Goal: Task Accomplishment & Management: Complete application form

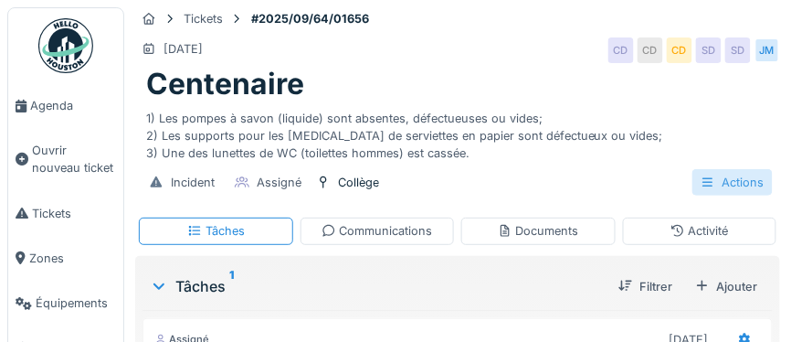
click at [746, 185] on div "Actions" at bounding box center [732, 182] width 80 height 26
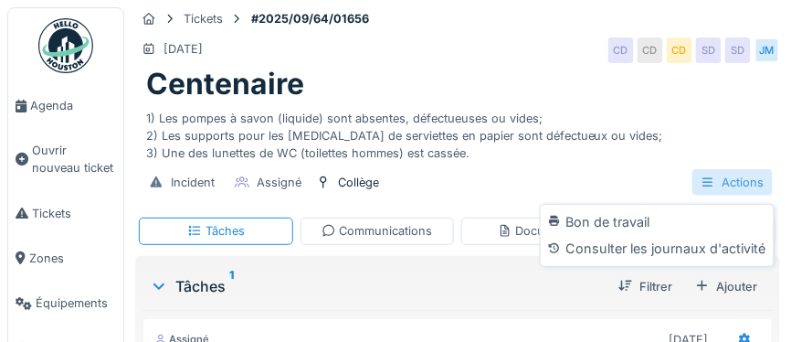
click at [746, 185] on div "Actions" at bounding box center [732, 182] width 80 height 26
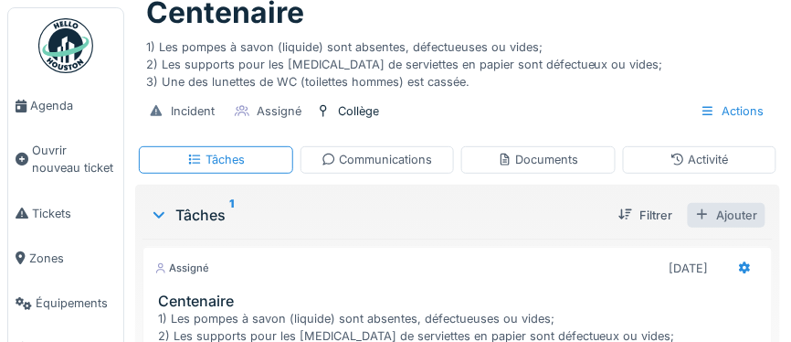
scroll to position [72, 0]
click at [749, 213] on div "Ajouter" at bounding box center [727, 214] width 78 height 25
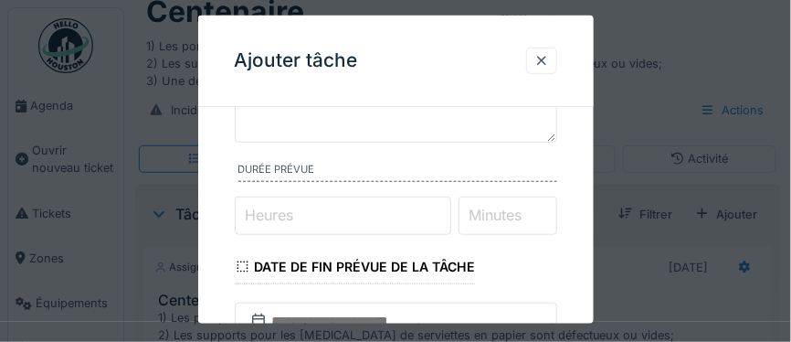
scroll to position [162, 0]
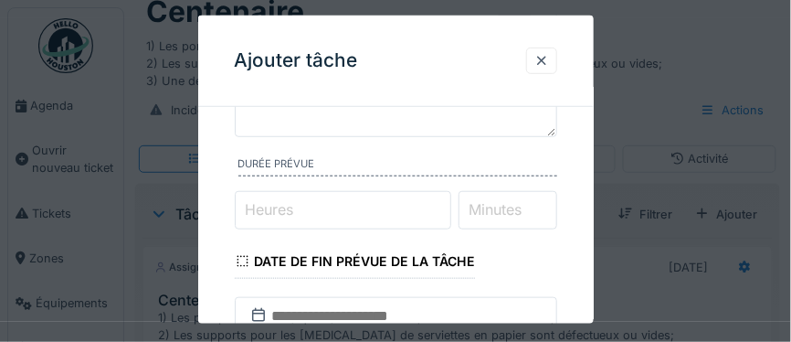
click at [313, 212] on input "Heures" at bounding box center [343, 210] width 216 height 38
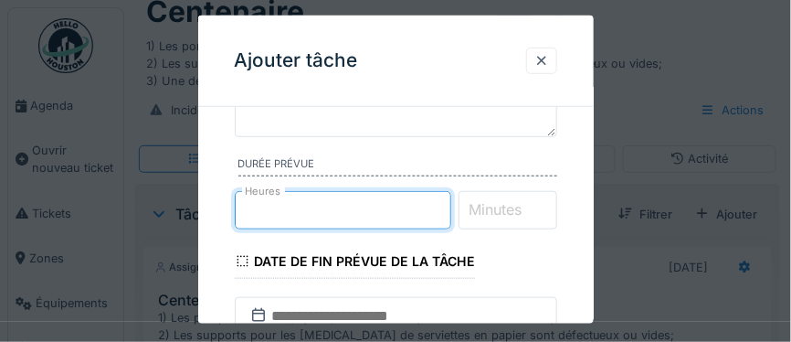
type input "*"
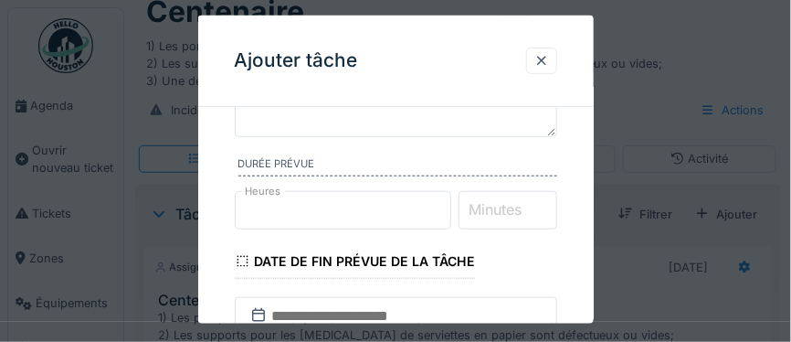
click at [503, 213] on label "Minutes" at bounding box center [496, 209] width 60 height 22
click at [503, 213] on input "Minutes" at bounding box center [508, 210] width 99 height 38
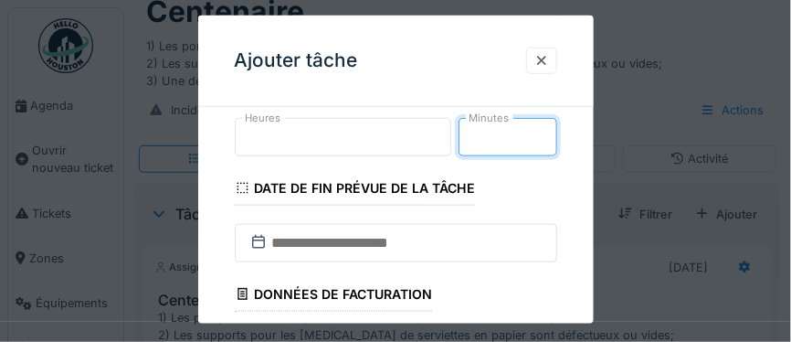
scroll to position [250, 0]
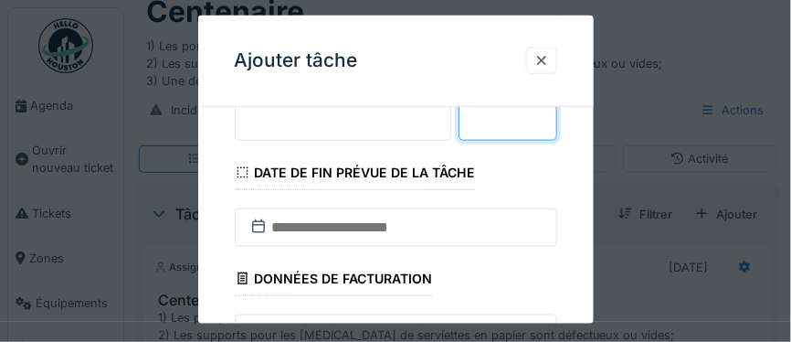
type input "**"
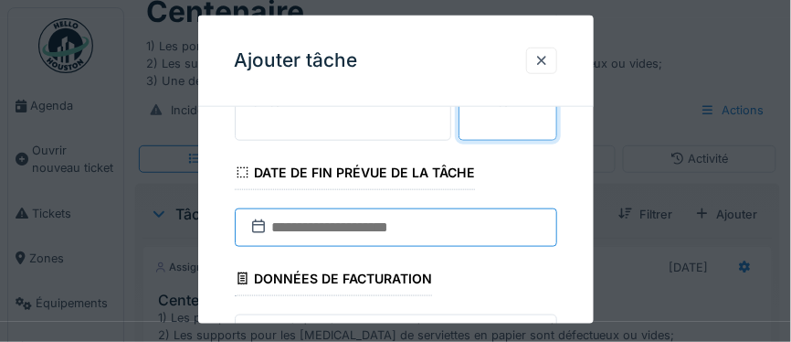
click at [364, 234] on input "text" at bounding box center [396, 227] width 322 height 38
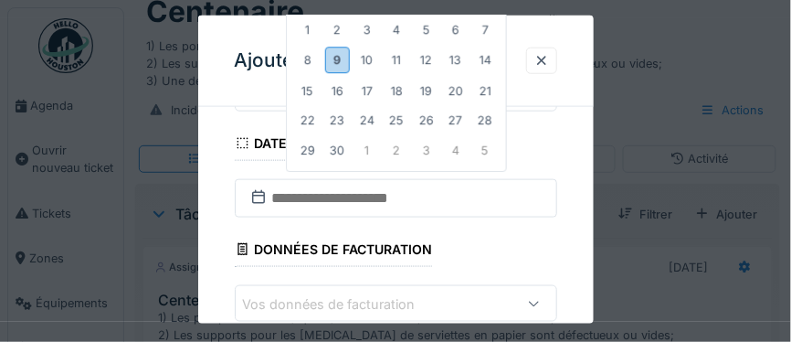
scroll to position [283, 0]
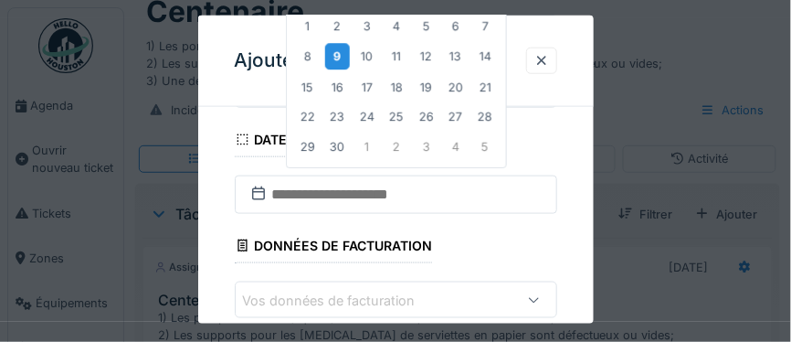
click at [335, 61] on div "9" at bounding box center [336, 57] width 25 height 26
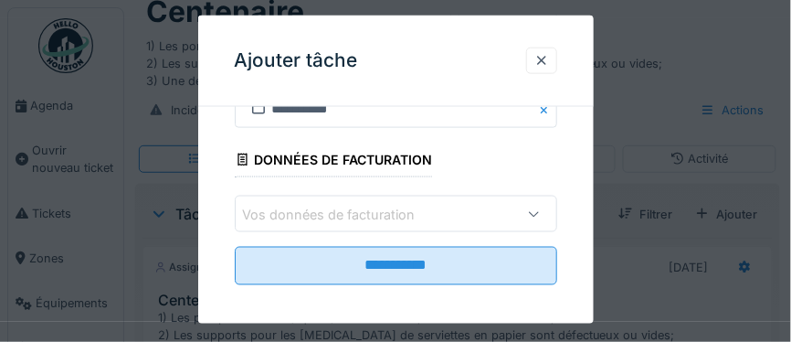
scroll to position [372, 0]
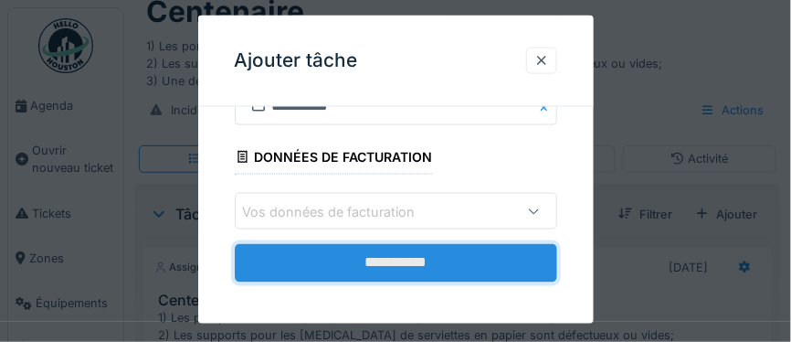
click at [382, 262] on input "**********" at bounding box center [396, 263] width 322 height 38
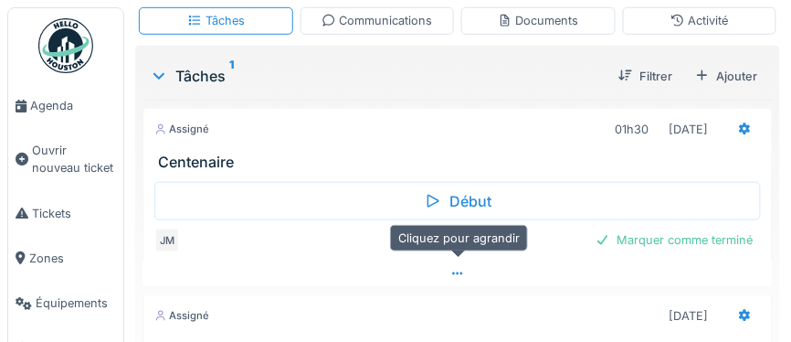
scroll to position [214, 0]
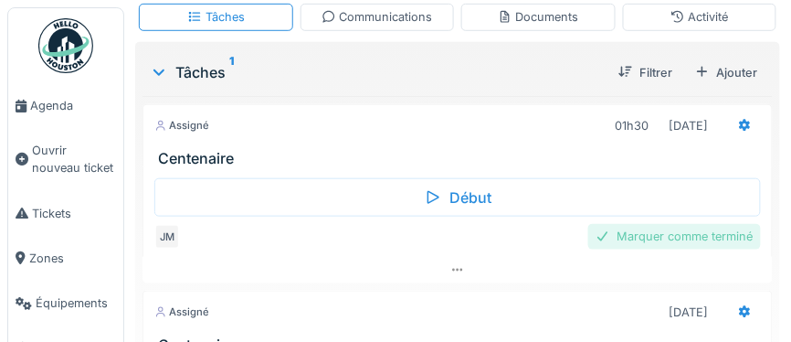
click at [668, 232] on div "Marquer comme terminé" at bounding box center [674, 236] width 173 height 25
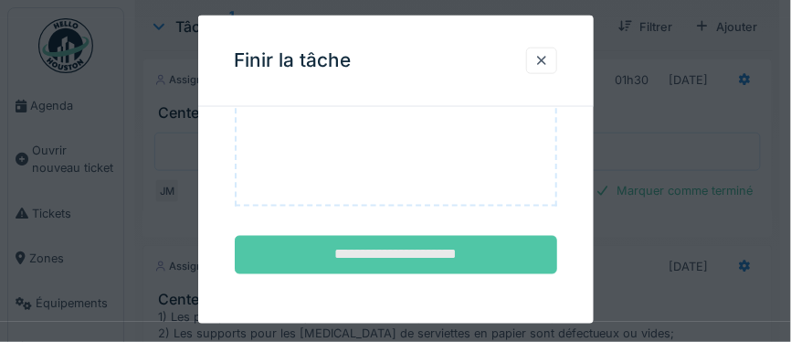
scroll to position [268, 0]
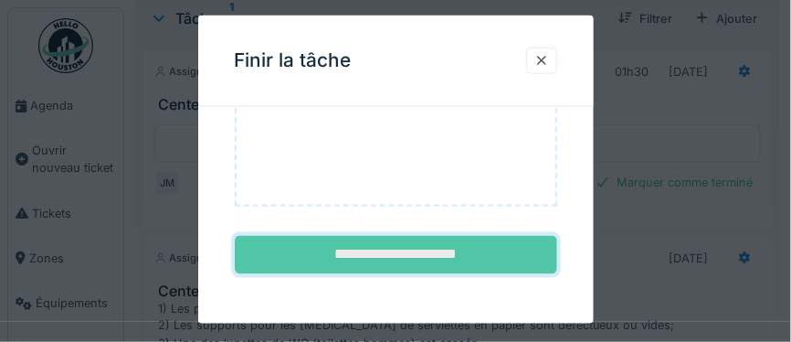
click at [384, 248] on input "**********" at bounding box center [396, 255] width 322 height 38
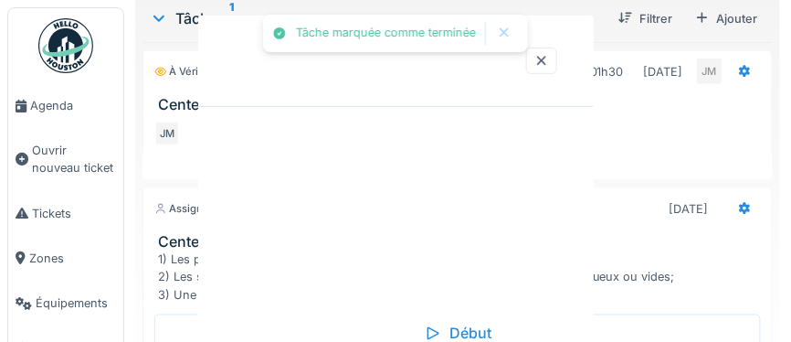
scroll to position [0, 0]
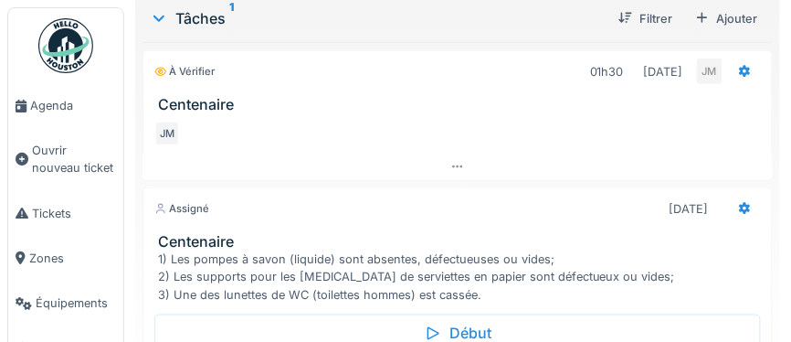
click at [66, 58] on img at bounding box center [65, 45] width 55 height 55
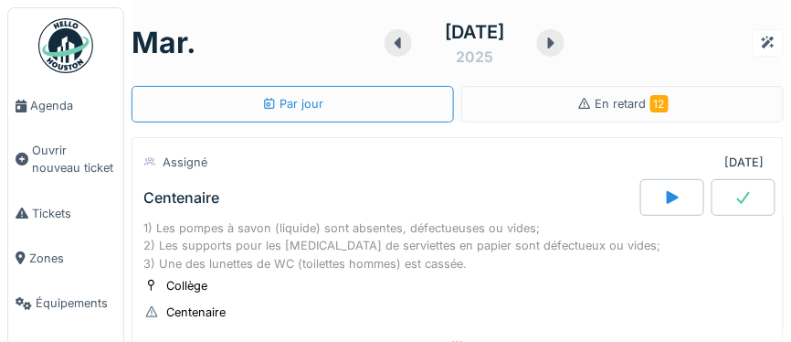
click at [745, 199] on icon at bounding box center [743, 197] width 18 height 15
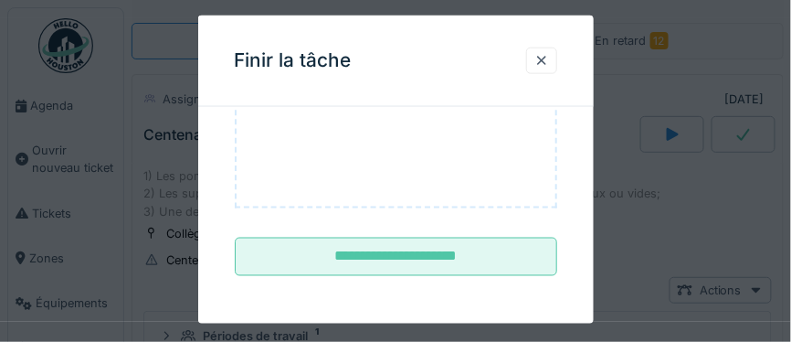
scroll to position [358, 0]
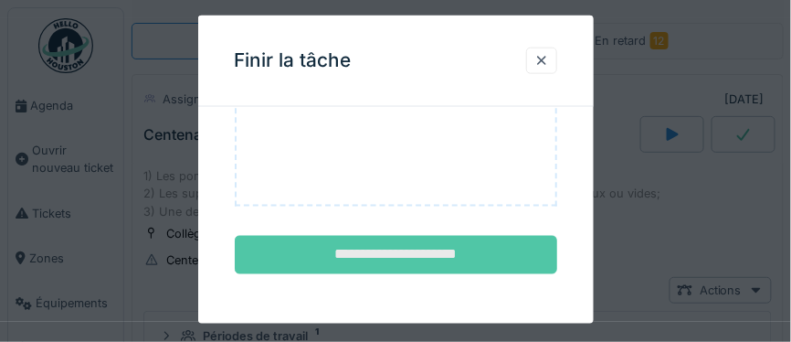
click at [377, 254] on input "**********" at bounding box center [396, 255] width 322 height 38
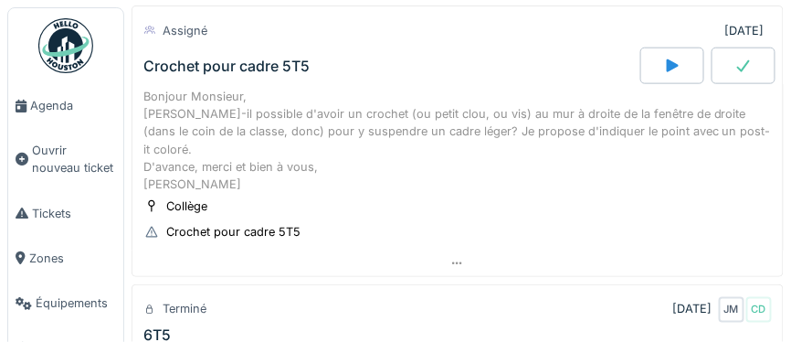
scroll to position [342, 0]
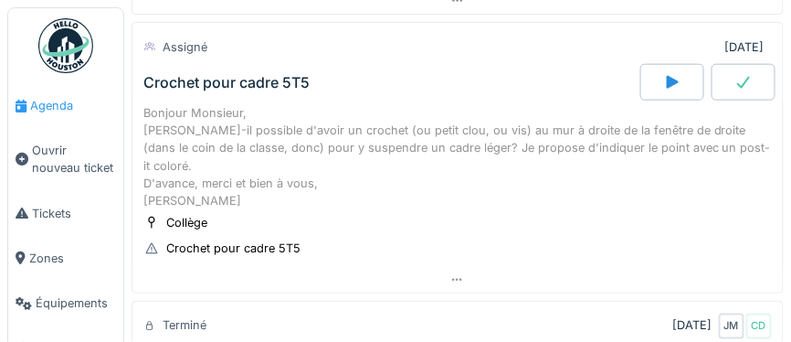
click at [44, 101] on span "Agenda" at bounding box center [73, 105] width 86 height 17
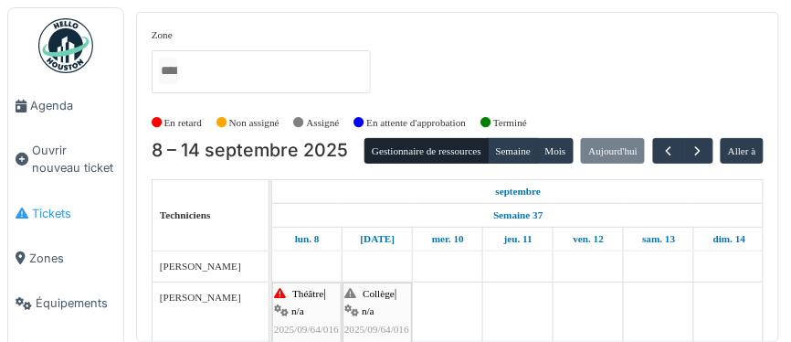
click at [56, 217] on span "Tickets" at bounding box center [74, 213] width 84 height 17
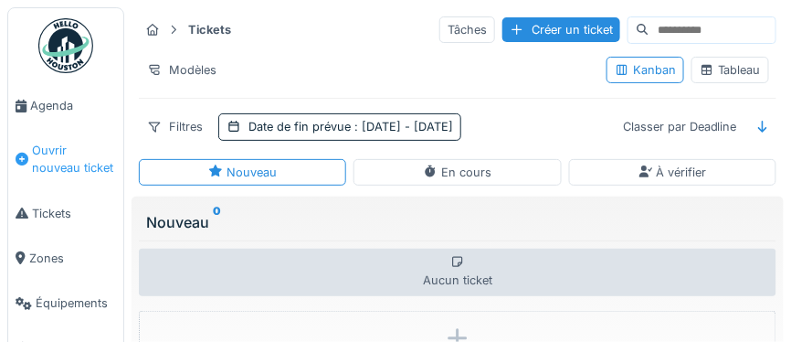
click at [68, 155] on span "Ouvrir nouveau ticket" at bounding box center [74, 159] width 84 height 35
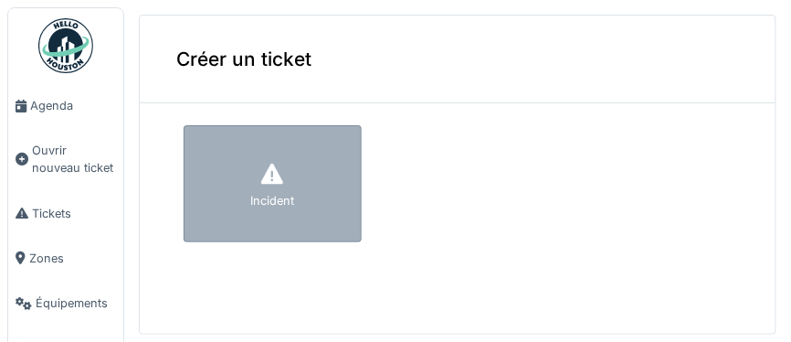
click at [255, 174] on div "Incident" at bounding box center [273, 183] width 178 height 117
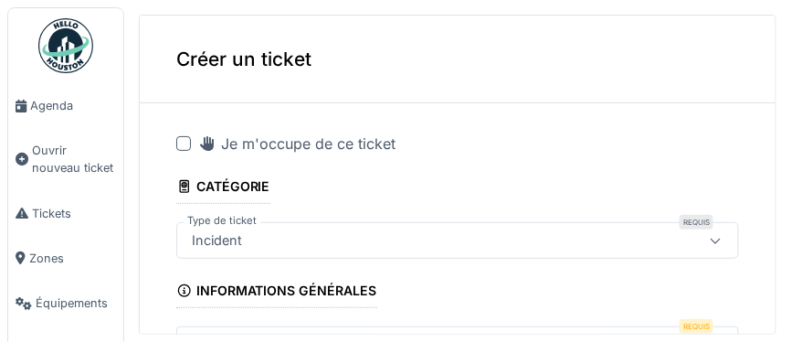
click at [178, 143] on div at bounding box center [183, 143] width 15 height 15
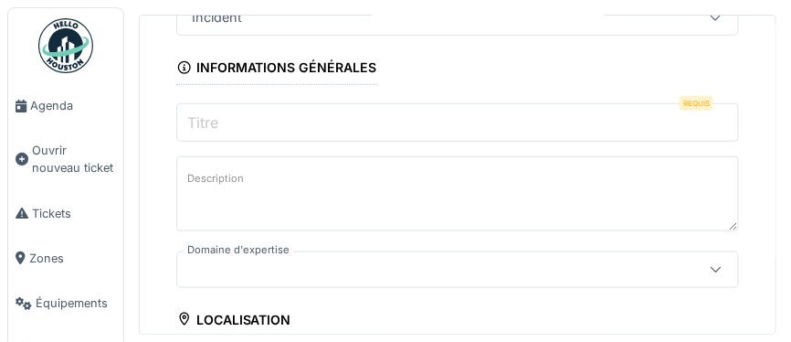
scroll to position [227, 0]
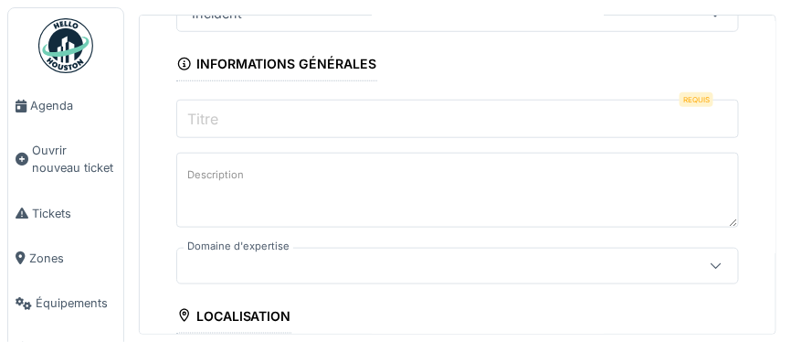
click at [247, 122] on input "Titre" at bounding box center [457, 119] width 563 height 38
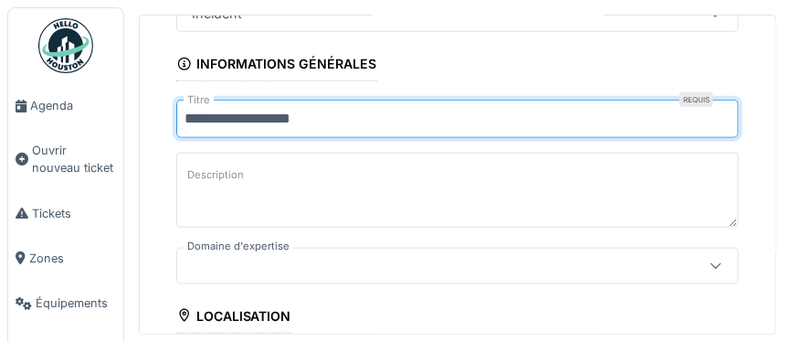
type input "**********"
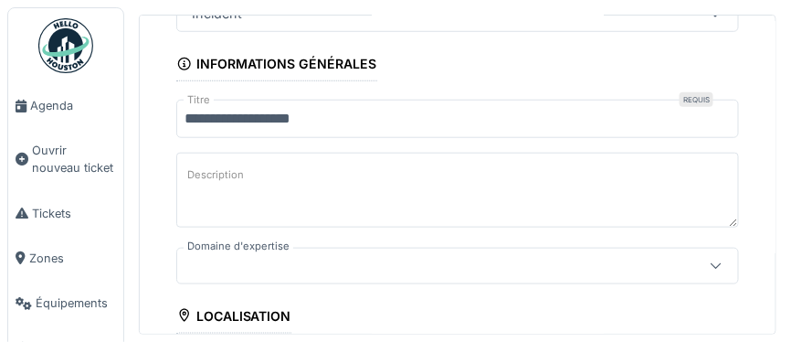
click at [279, 166] on textarea "Description" at bounding box center [457, 190] width 563 height 75
paste textarea "**********"
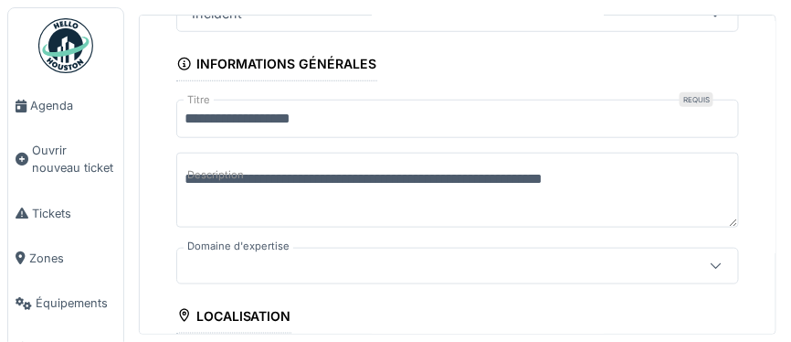
drag, startPoint x: 181, startPoint y: 174, endPoint x: 312, endPoint y: 175, distance: 131.6
click at [312, 175] on textarea "**********" at bounding box center [457, 190] width 563 height 75
type textarea "**********"
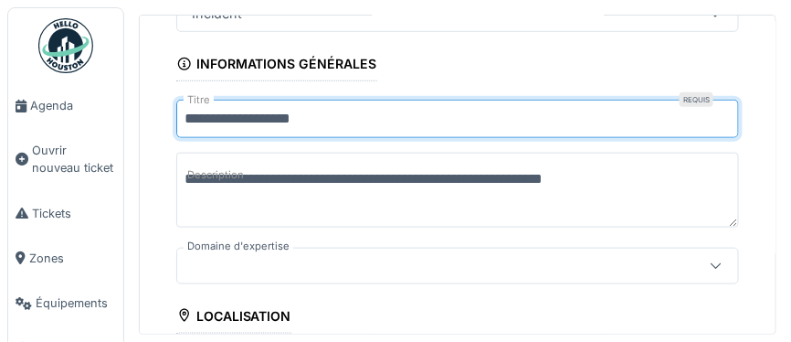
drag, startPoint x: 327, startPoint y: 121, endPoint x: 144, endPoint y: 119, distance: 182.7
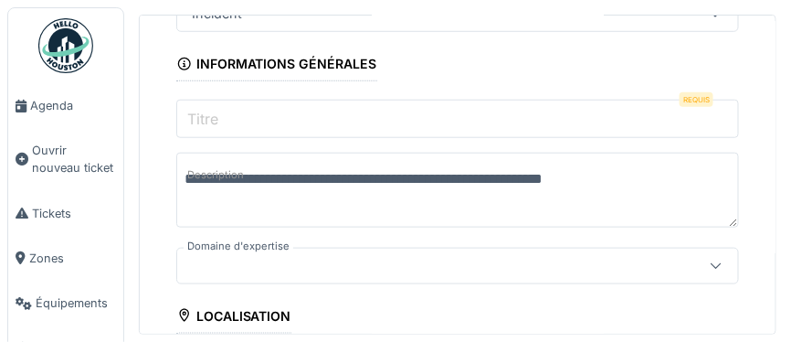
click at [234, 120] on input "Titre" at bounding box center [457, 119] width 563 height 38
paste input "**********"
drag, startPoint x: 470, startPoint y: 179, endPoint x: 529, endPoint y: 177, distance: 58.5
click at [532, 177] on textarea "**********" at bounding box center [457, 190] width 563 height 75
drag, startPoint x: 467, startPoint y: 178, endPoint x: 601, endPoint y: 179, distance: 134.3
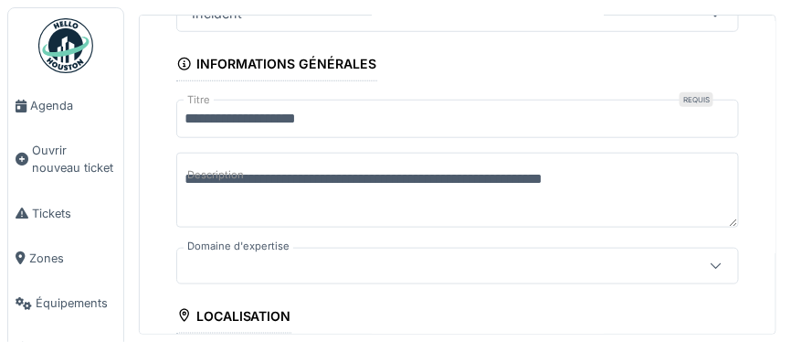
click at [632, 177] on textarea "**********" at bounding box center [457, 190] width 563 height 75
click at [364, 117] on input "**********" at bounding box center [457, 119] width 563 height 38
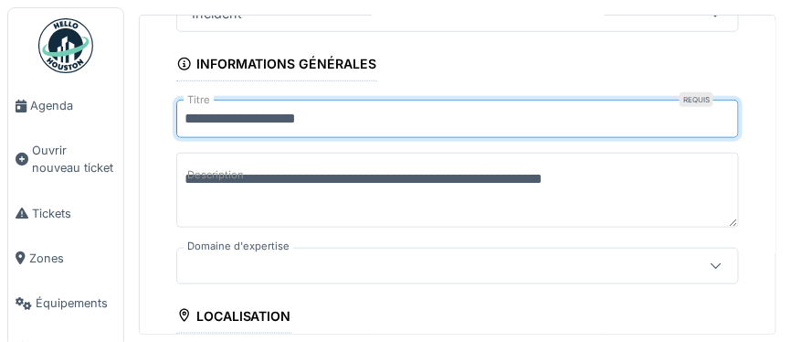
paste input "**********"
click at [313, 117] on input "**********" at bounding box center [457, 119] width 563 height 38
type input "**********"
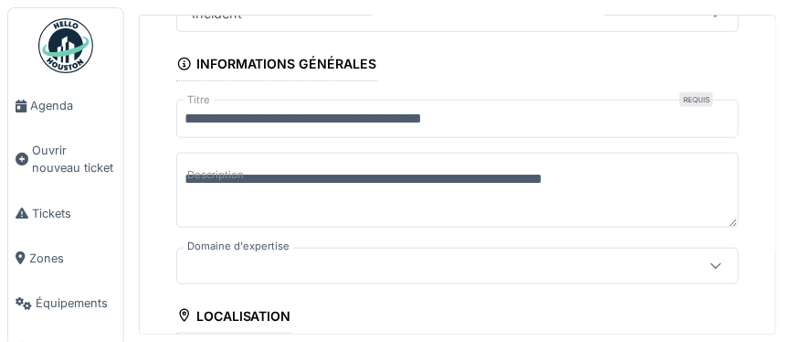
click at [377, 207] on textarea "**********" at bounding box center [457, 190] width 563 height 75
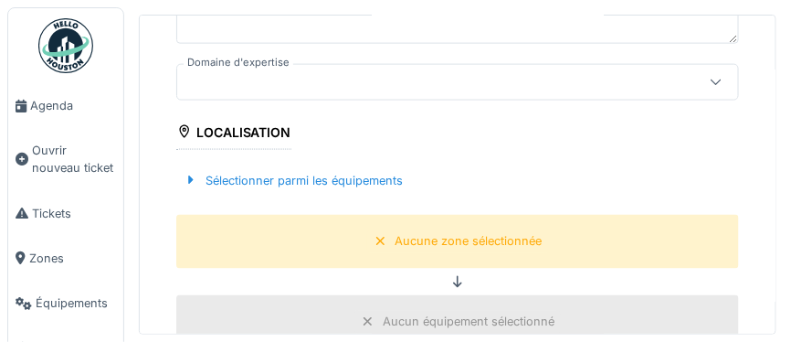
scroll to position [415, 0]
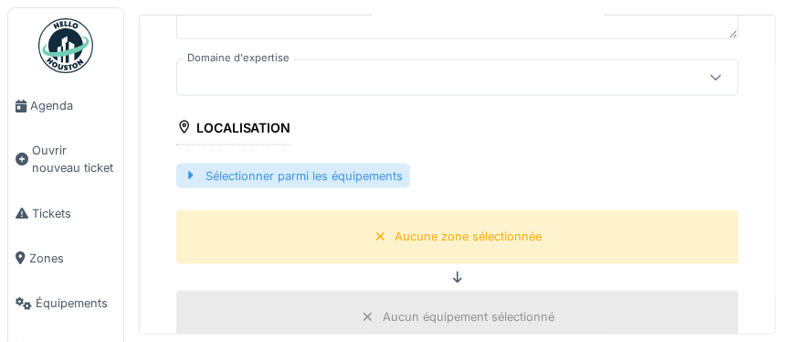
click at [310, 173] on div "Sélectionner parmi les équipements" at bounding box center [293, 176] width 234 height 25
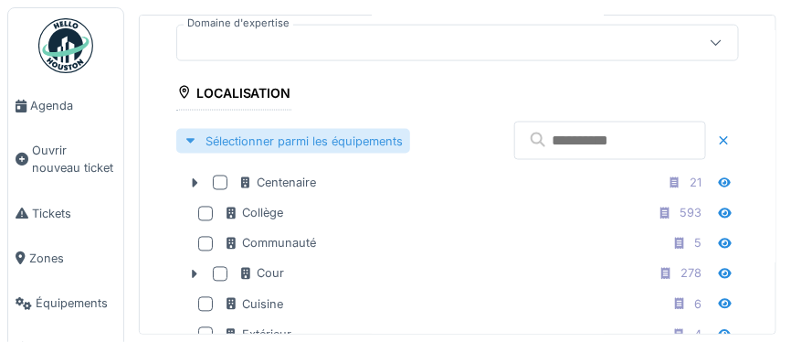
scroll to position [452, 0]
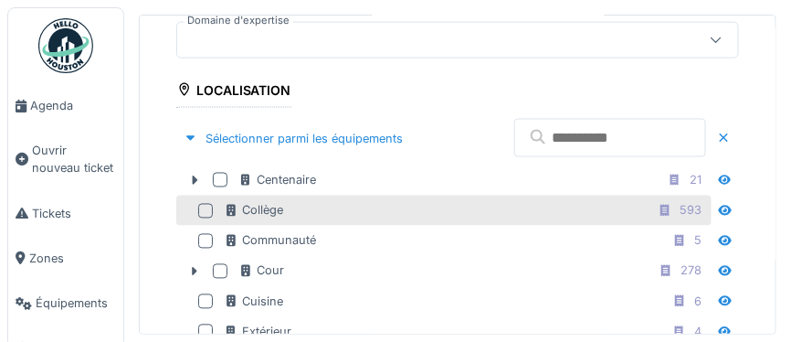
click at [203, 206] on div at bounding box center [205, 211] width 15 height 15
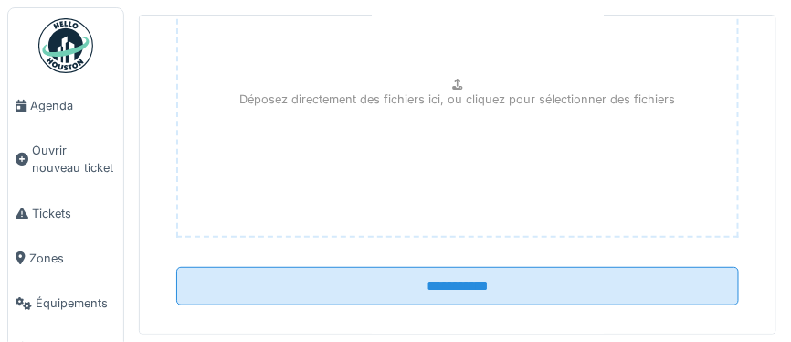
scroll to position [1218, 0]
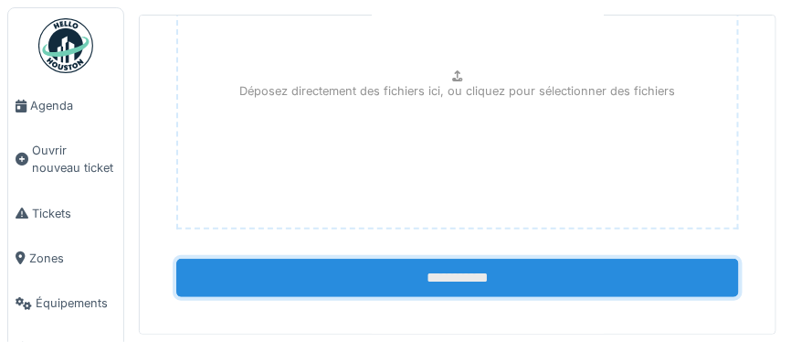
click at [446, 262] on input "**********" at bounding box center [457, 278] width 563 height 38
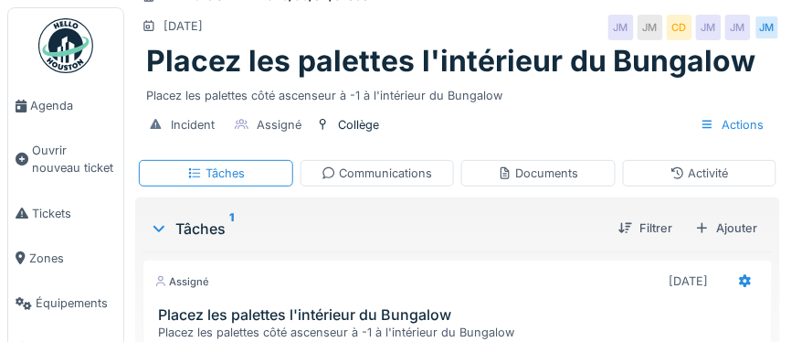
scroll to position [49, 0]
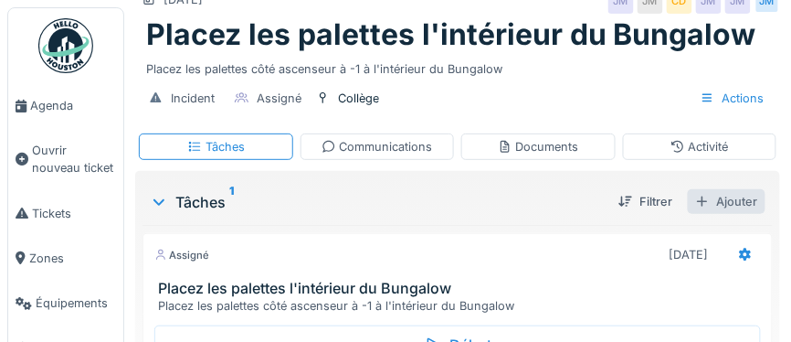
click at [725, 198] on div "Ajouter" at bounding box center [727, 201] width 78 height 25
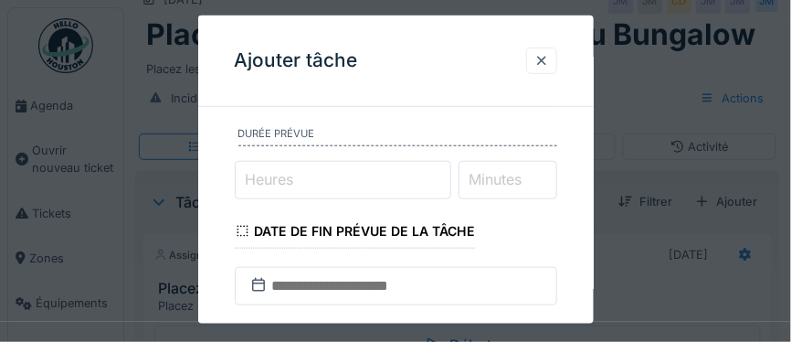
scroll to position [198, 0]
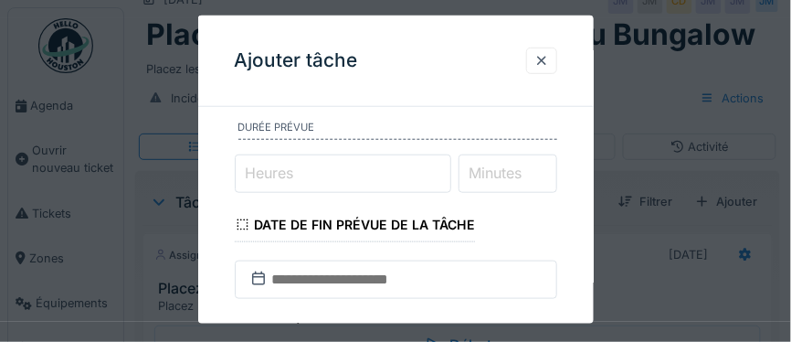
click at [290, 173] on label "Heures" at bounding box center [270, 173] width 56 height 22
click at [290, 173] on input "Heures" at bounding box center [343, 173] width 216 height 38
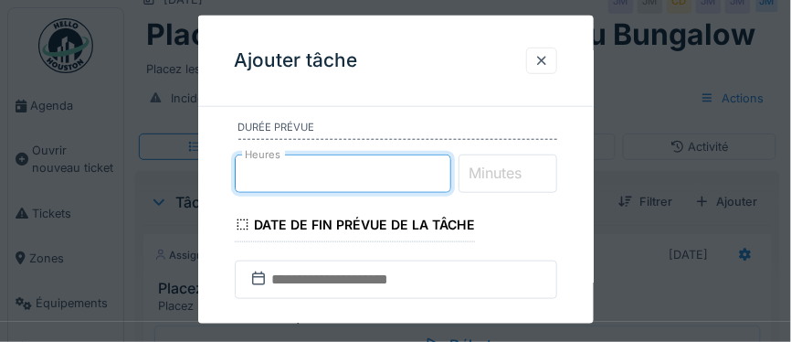
type input "*"
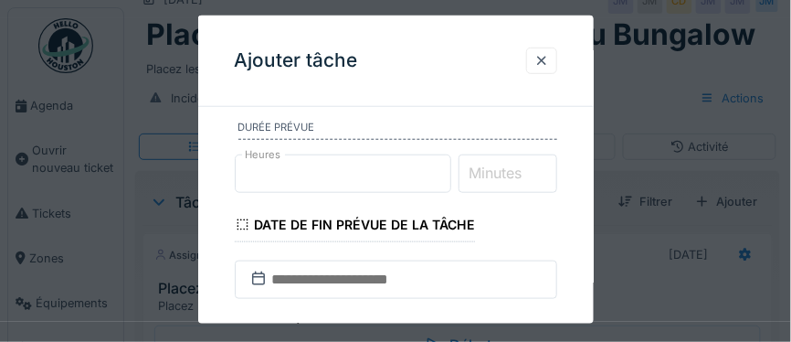
click at [503, 171] on label "Minutes" at bounding box center [496, 173] width 60 height 22
click at [503, 171] on input "Minutes" at bounding box center [508, 173] width 99 height 38
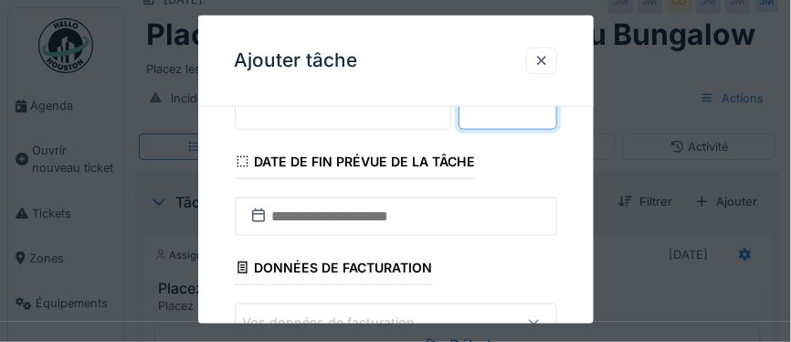
scroll to position [269, 0]
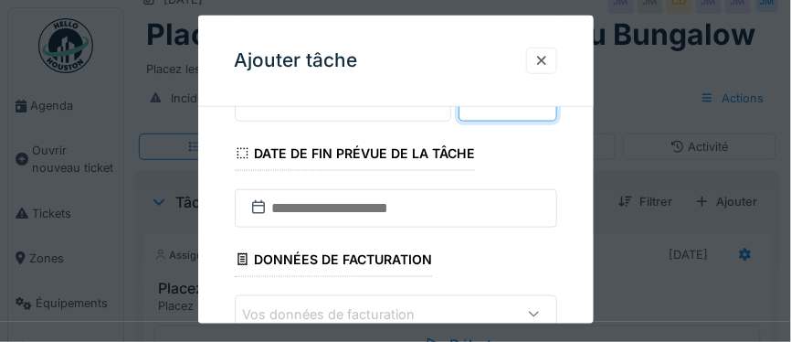
type input "**"
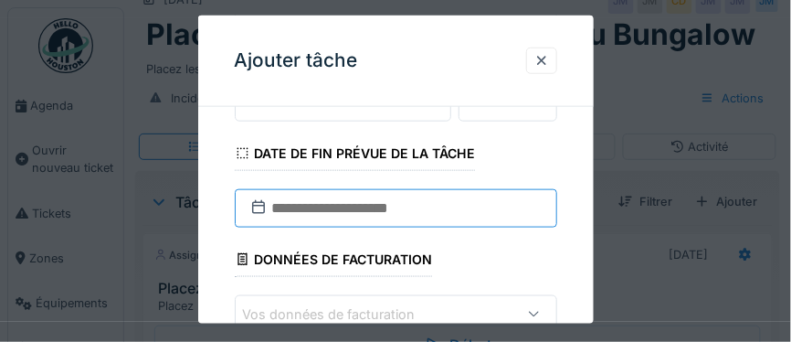
click at [370, 209] on input "text" at bounding box center [396, 208] width 322 height 38
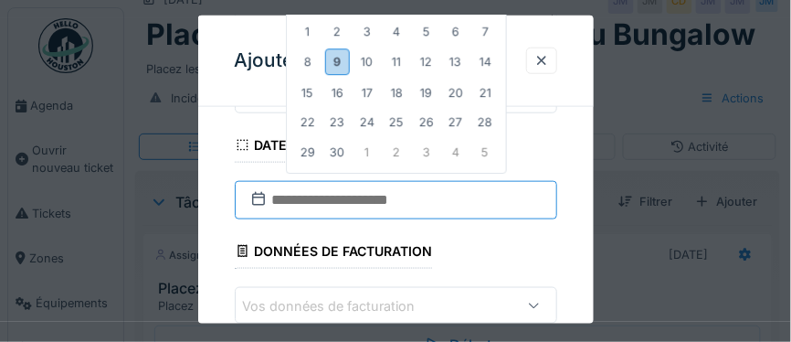
scroll to position [290, 0]
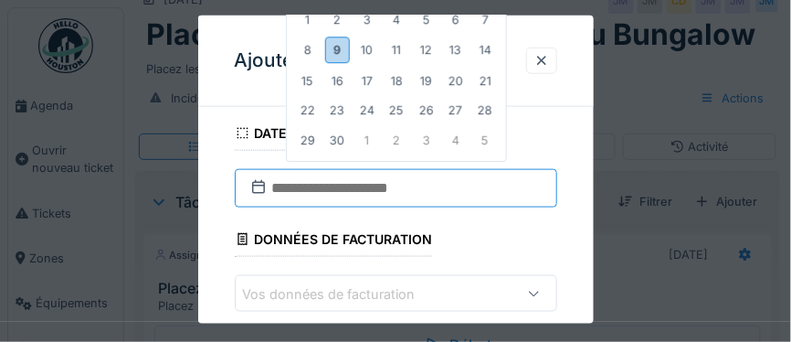
type input "**********"
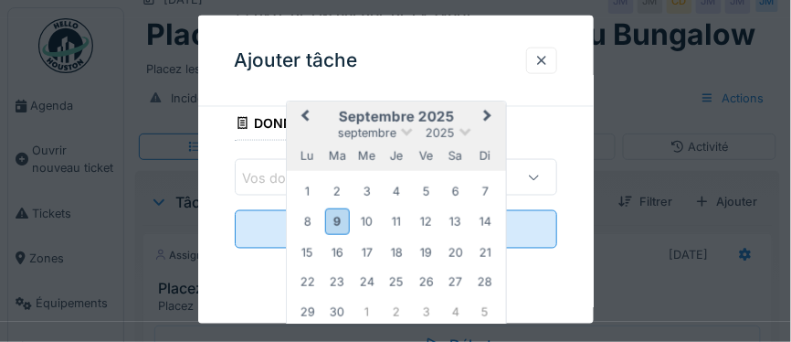
click at [217, 216] on div "**********" at bounding box center [396, 8] width 396 height 584
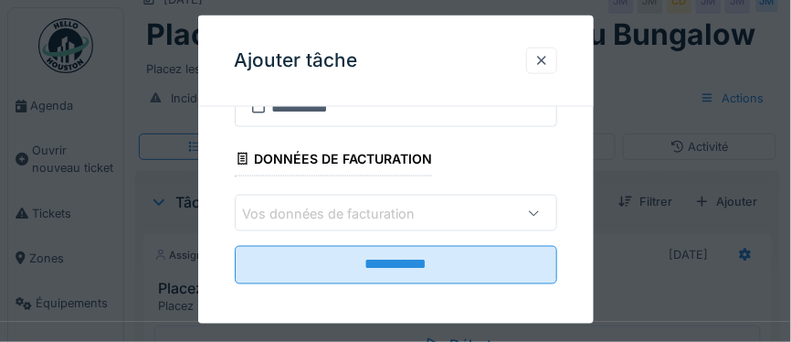
scroll to position [377, 0]
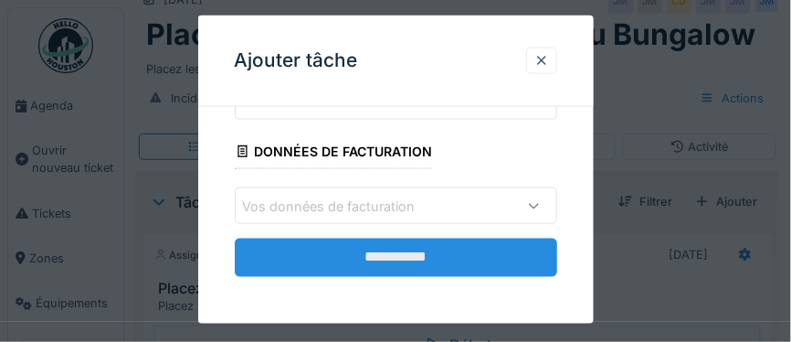
click at [386, 248] on input "**********" at bounding box center [396, 257] width 322 height 38
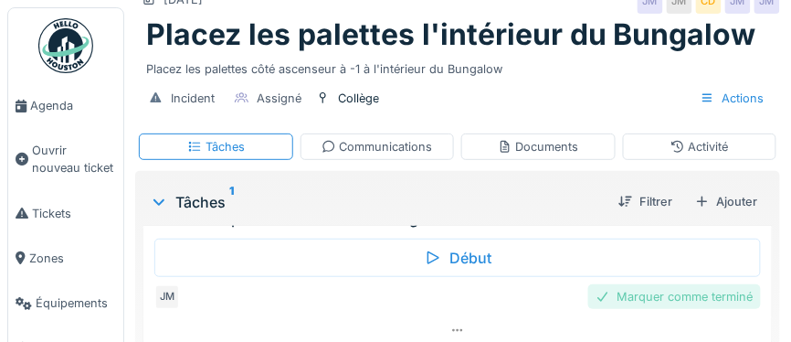
scroll to position [72, 0]
click at [648, 294] on div "Marquer comme terminé" at bounding box center [674, 293] width 173 height 25
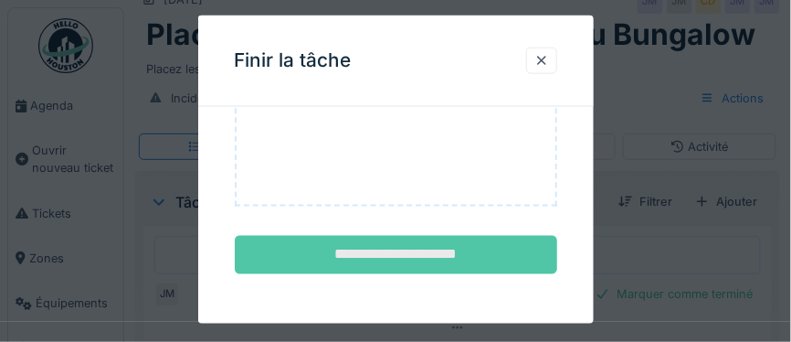
scroll to position [358, 0]
click at [428, 247] on input "**********" at bounding box center [396, 255] width 322 height 38
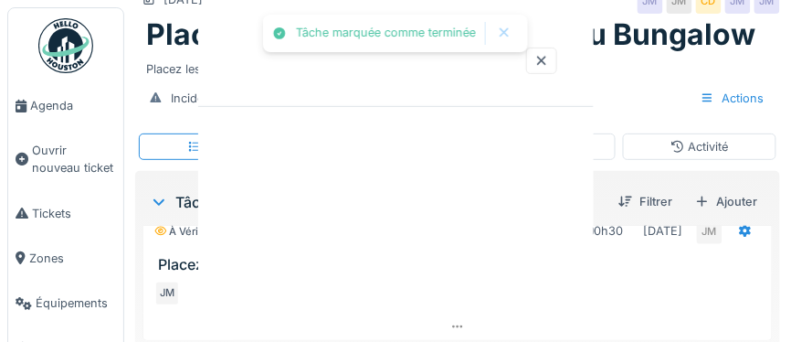
scroll to position [0, 0]
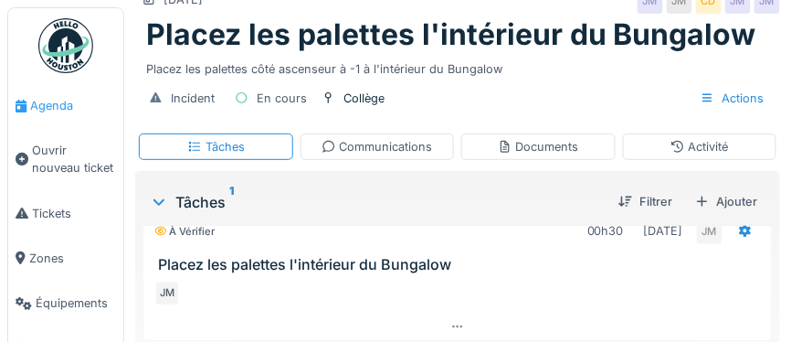
click at [57, 107] on span "Agenda" at bounding box center [73, 105] width 86 height 17
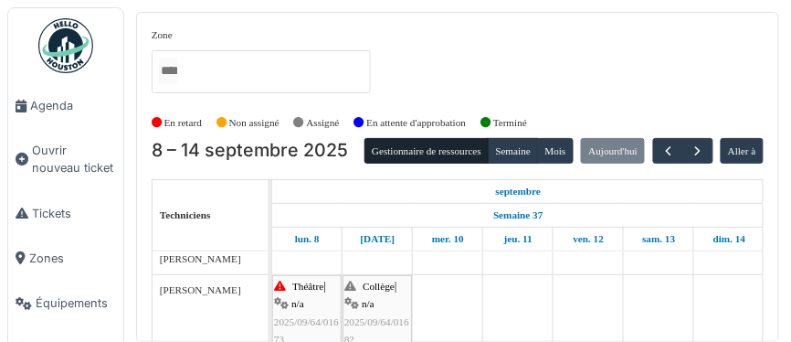
scroll to position [12, 0]
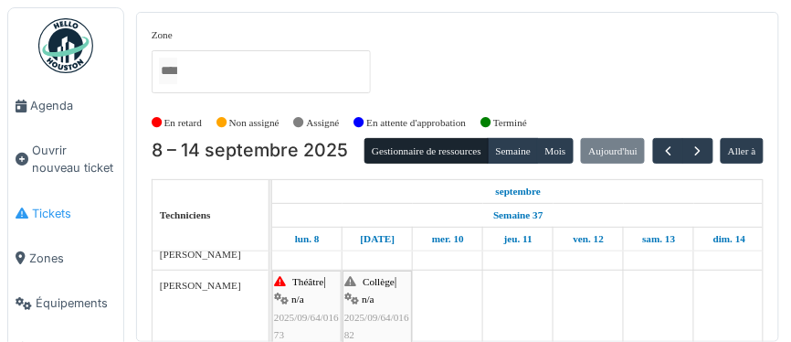
click at [49, 217] on span "Tickets" at bounding box center [74, 213] width 84 height 17
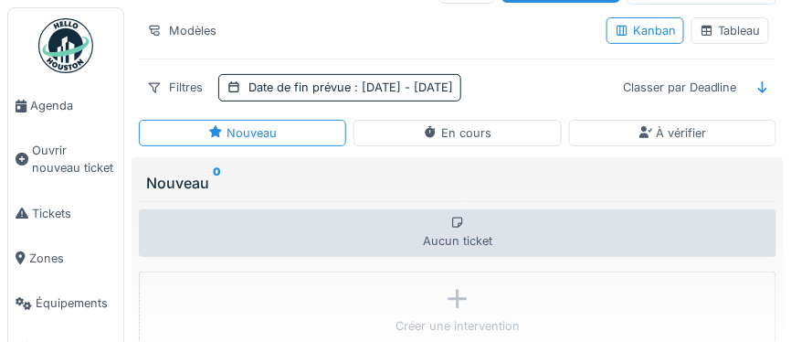
scroll to position [57, 0]
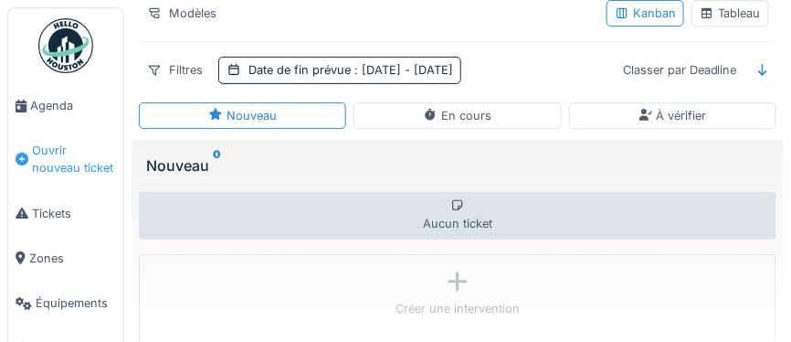
click at [58, 153] on span "Ouvrir nouveau ticket" at bounding box center [74, 159] width 84 height 35
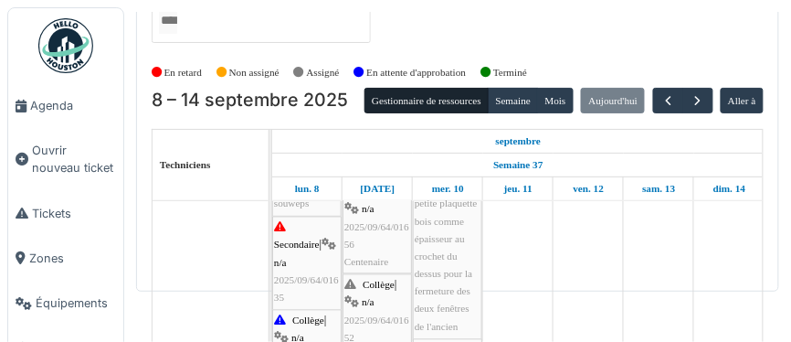
click at [299, 275] on span "2025/09/64/01635" at bounding box center [306, 289] width 65 height 28
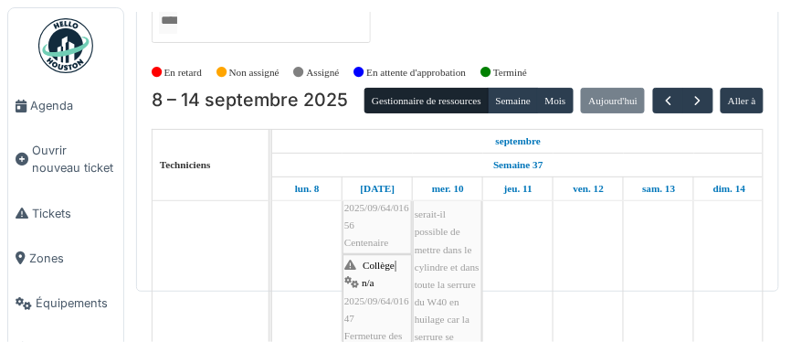
click at [69, 46] on img at bounding box center [65, 45] width 55 height 55
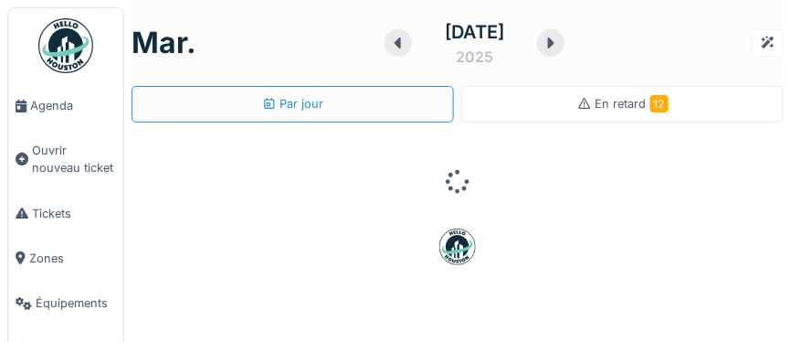
click at [621, 105] on span "En retard 12" at bounding box center [632, 104] width 73 height 14
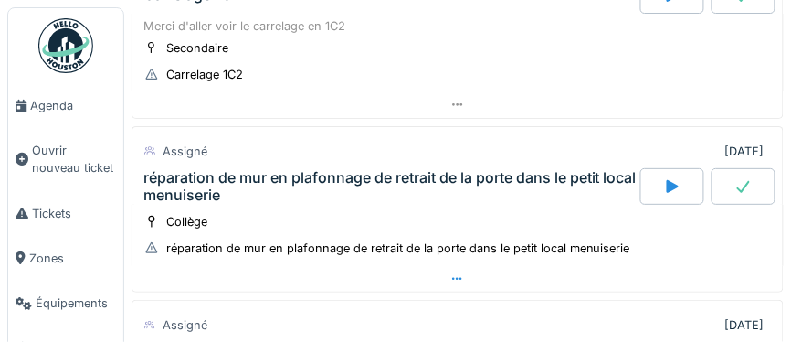
scroll to position [2221, 0]
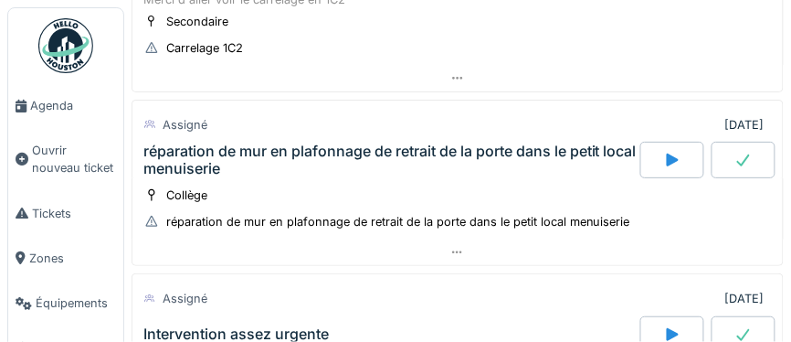
click at [271, 143] on div "réparation de mur en plafonnage de retrait de la porte dans le petit local menu…" at bounding box center [389, 160] width 493 height 35
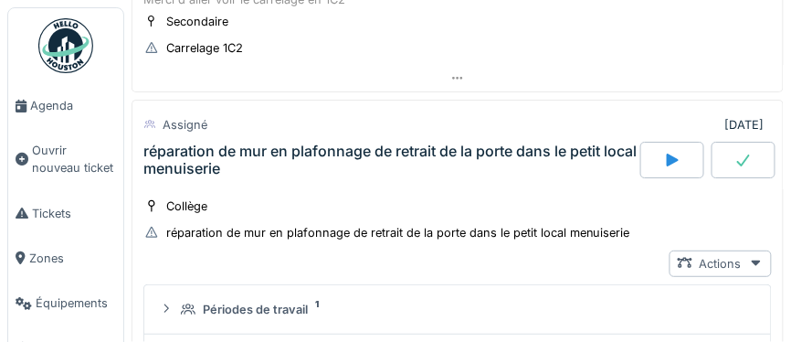
scroll to position [2201, 0]
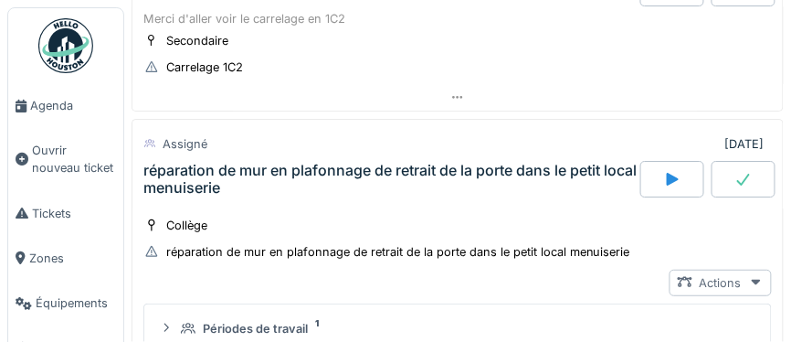
click at [754, 276] on icon at bounding box center [756, 282] width 15 height 12
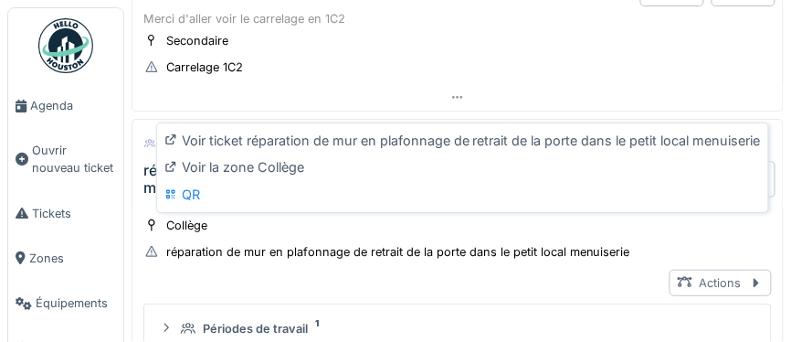
click at [754, 275] on icon at bounding box center [756, 282] width 12 height 15
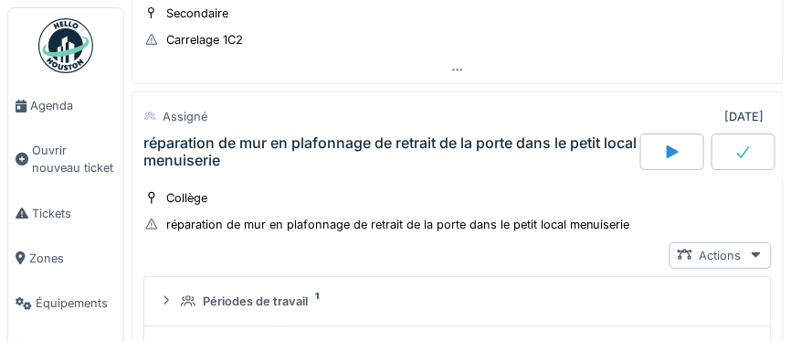
scroll to position [2230, 0]
click at [743, 335] on div "Ajouter" at bounding box center [717, 348] width 79 height 26
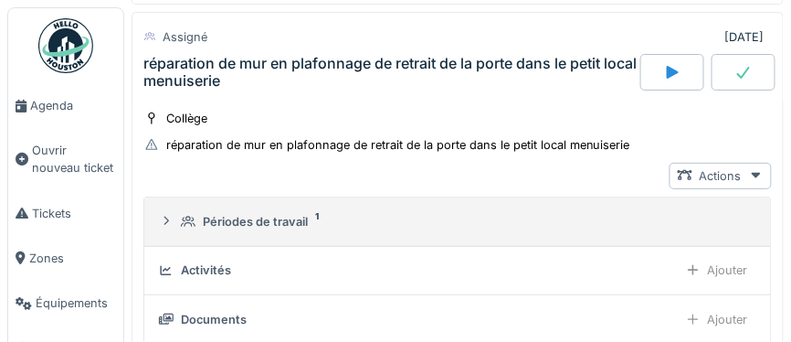
scroll to position [2266, 0]
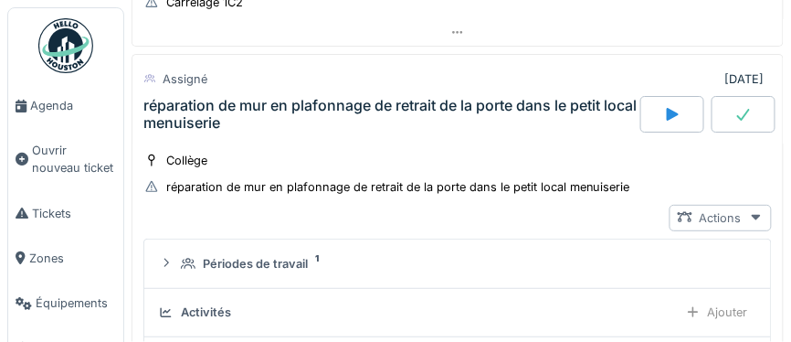
click at [747, 205] on div "Actions" at bounding box center [721, 218] width 102 height 26
click at [464, 151] on div "Collège réparation de mur en plafonnage de retrait de la porte dans le petit lo…" at bounding box center [457, 174] width 628 height 46
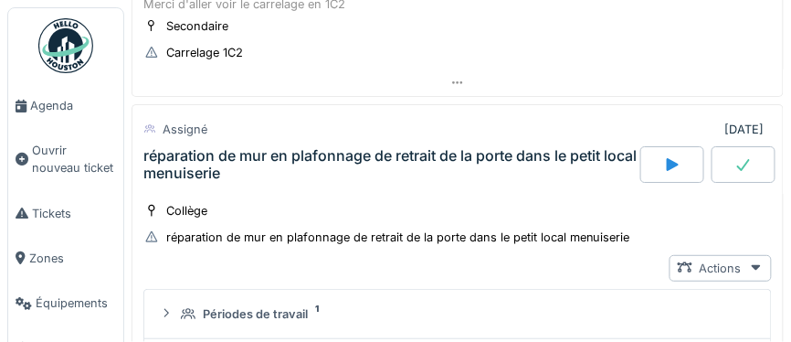
scroll to position [2213, 0]
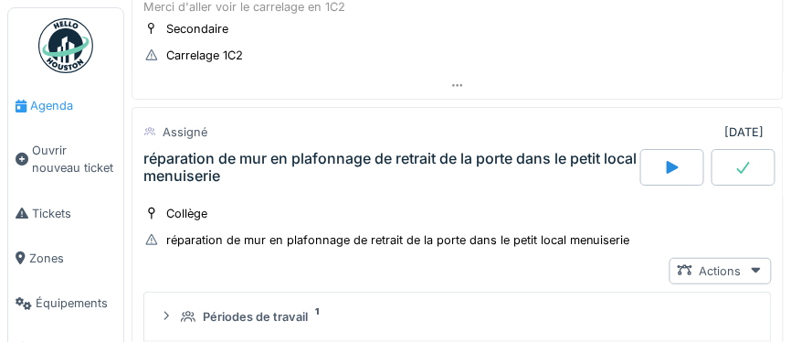
click at [48, 105] on span "Agenda" at bounding box center [73, 105] width 86 height 17
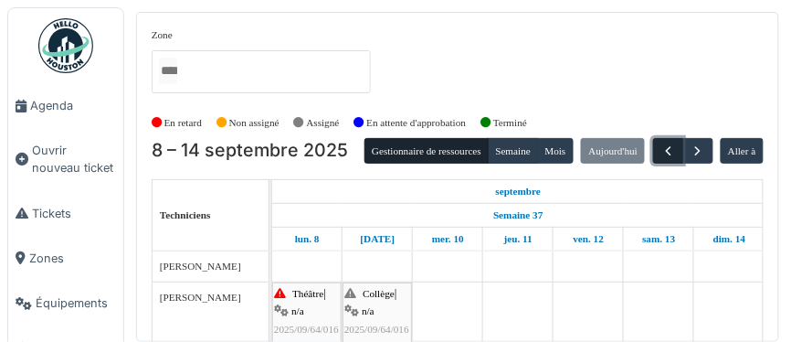
click at [667, 151] on span "button" at bounding box center [668, 151] width 16 height 16
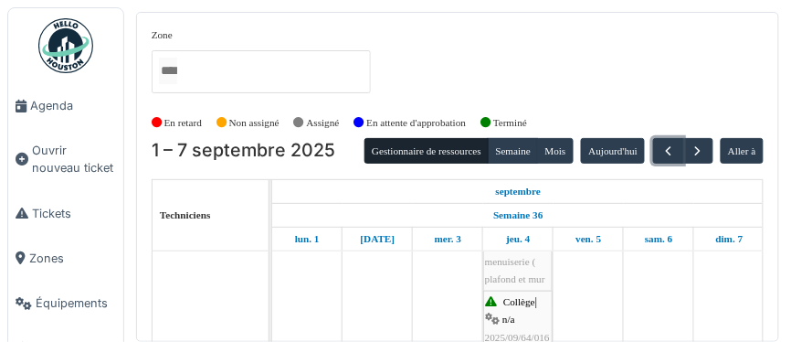
click at [504, 269] on span "suite de la mise en peinture du petit local de la menuiserie ( plafond et mur )" at bounding box center [516, 252] width 63 height 99
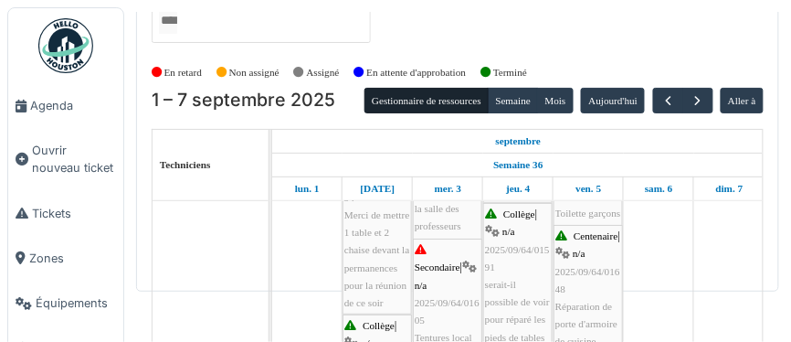
click at [450, 297] on span "2025/09/64/01605" at bounding box center [447, 311] width 65 height 28
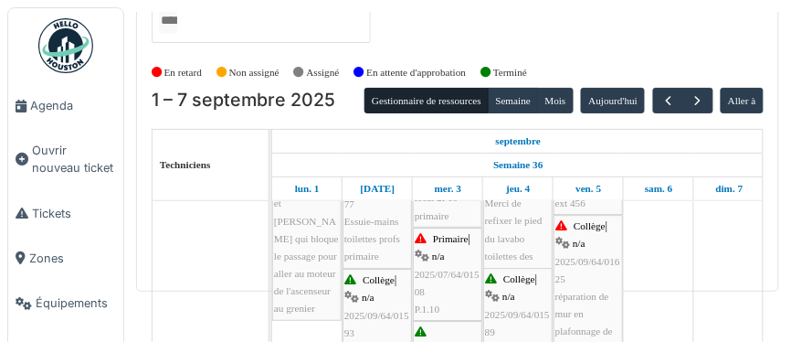
click at [432, 252] on span "n/a" at bounding box center [438, 255] width 13 height 11
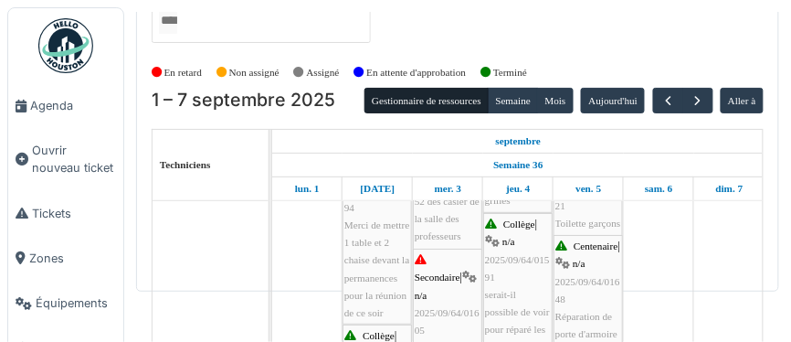
scroll to position [1263, 0]
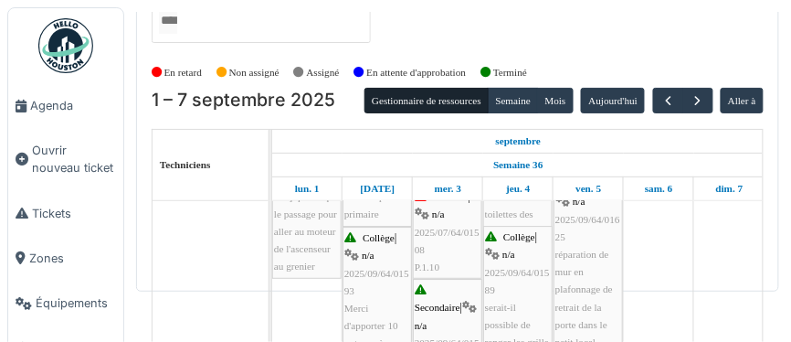
click at [570, 238] on div "Collège | n/a 2025/09/64/01625 réparation de mur en plafonnage de retrait de la…" at bounding box center [588, 271] width 66 height 193
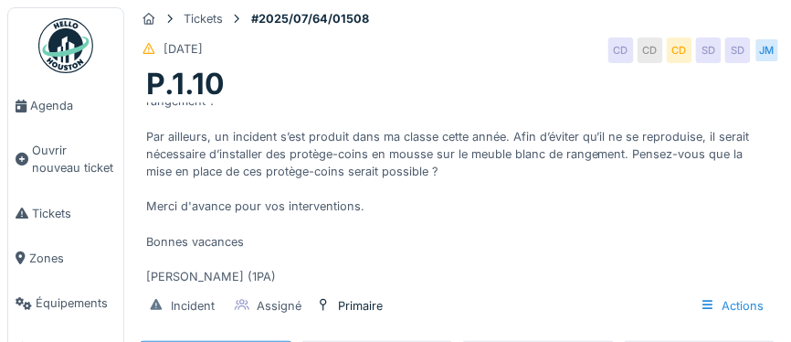
scroll to position [87, 0]
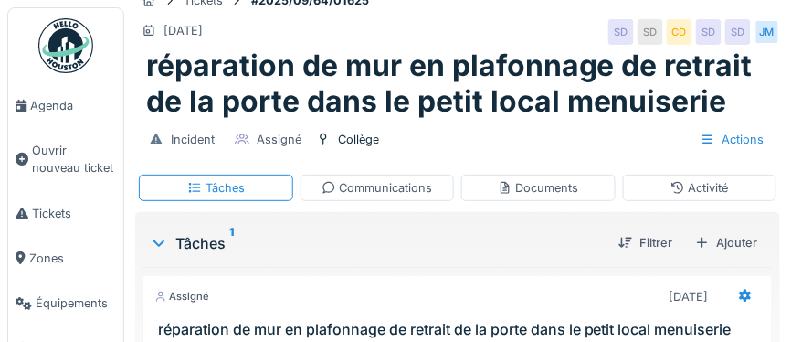
scroll to position [37, 0]
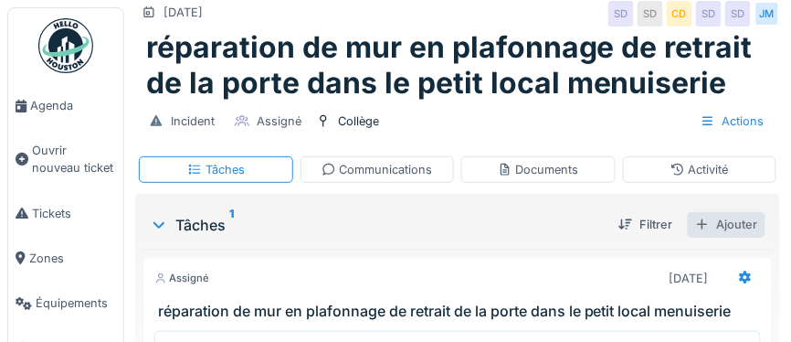
click at [730, 222] on div "Ajouter" at bounding box center [727, 224] width 78 height 25
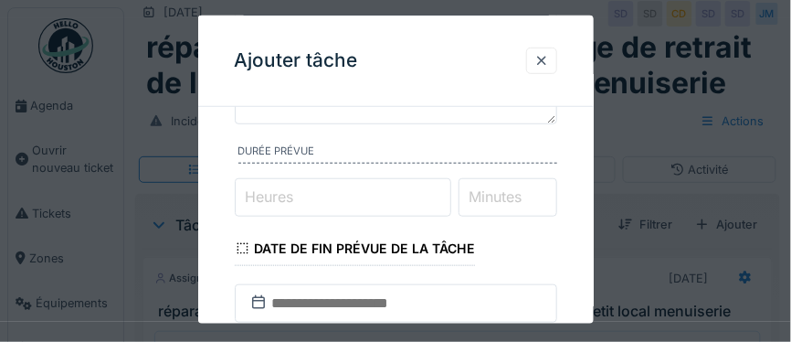
scroll to position [175, 0]
click at [280, 195] on label "Heures" at bounding box center [270, 196] width 56 height 22
click at [280, 195] on input "Heures" at bounding box center [343, 196] width 216 height 38
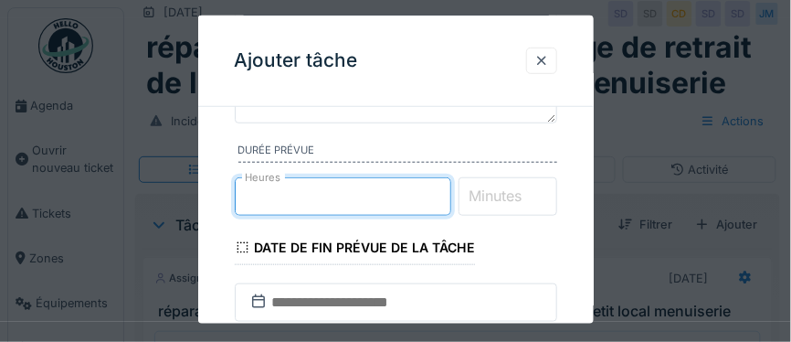
type input "*"
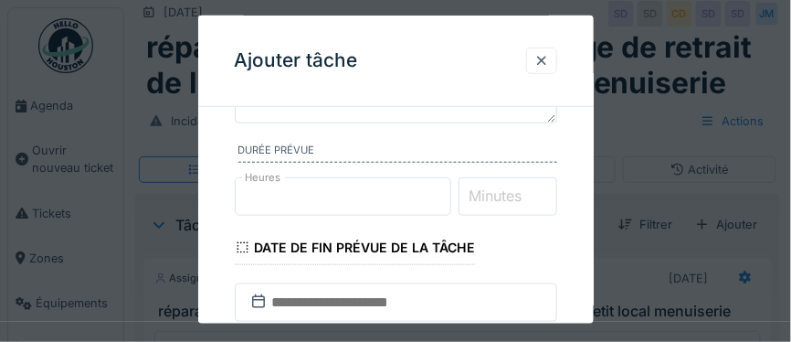
click at [501, 195] on label "Minutes" at bounding box center [496, 196] width 60 height 22
click at [501, 195] on input "Minutes" at bounding box center [508, 196] width 99 height 38
type input "**"
click at [267, 198] on input "*" at bounding box center [343, 196] width 216 height 38
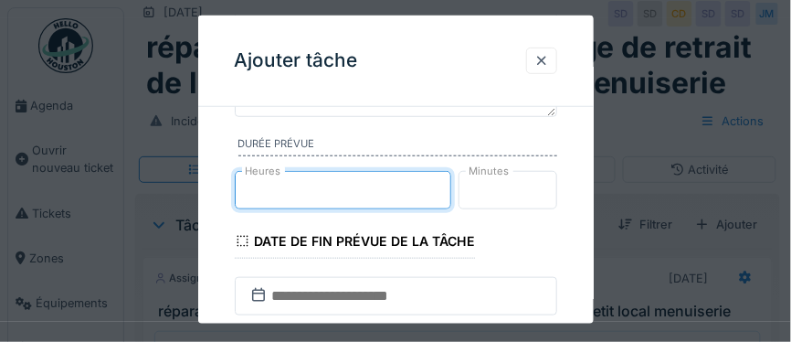
type input "*"
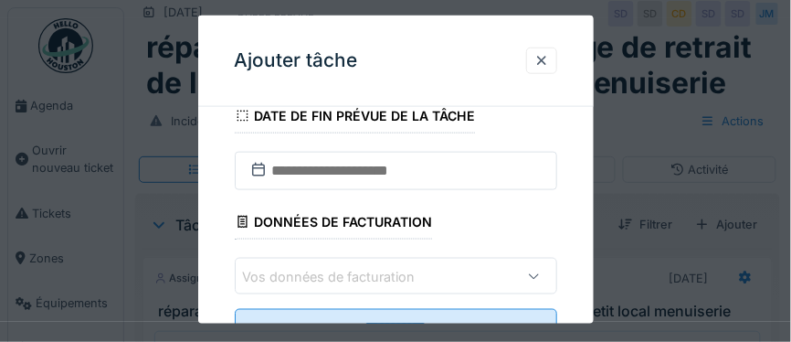
scroll to position [312, 0]
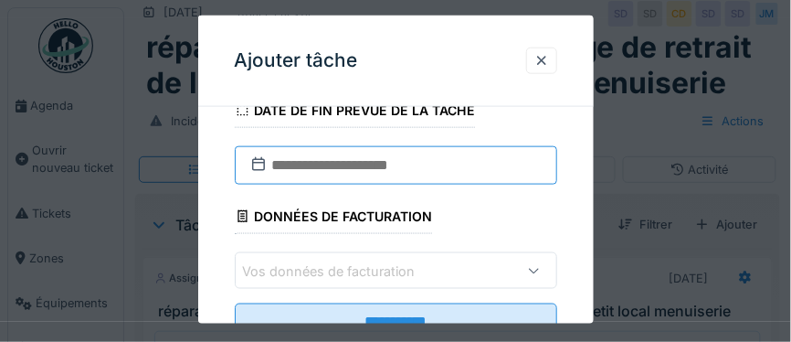
click at [322, 171] on input "text" at bounding box center [396, 165] width 322 height 38
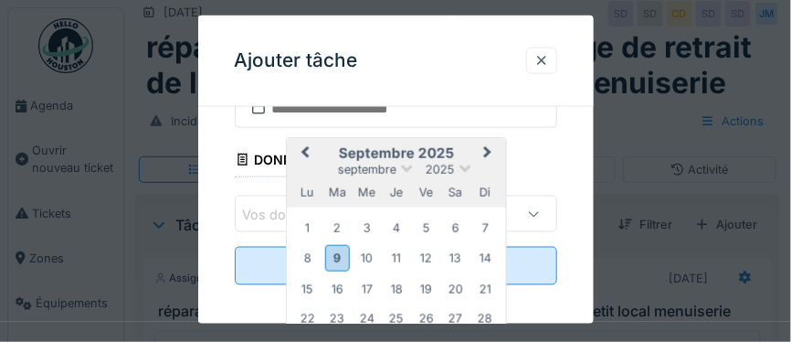
scroll to position [392, 0]
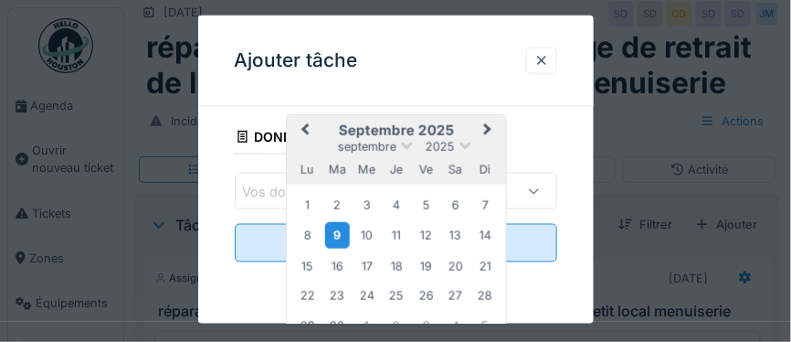
click at [333, 234] on div "9" at bounding box center [336, 235] width 25 height 26
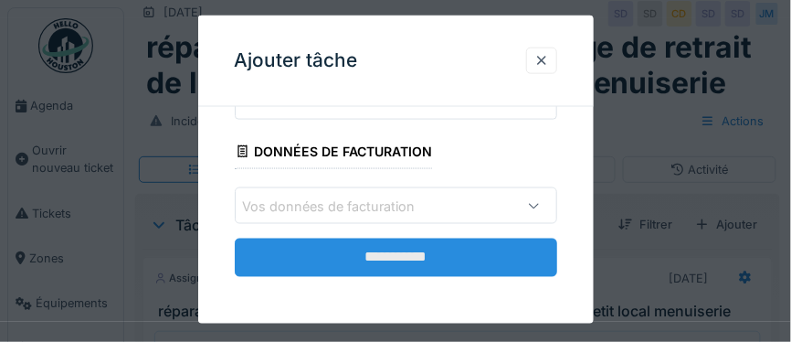
click at [371, 252] on input "**********" at bounding box center [396, 257] width 322 height 38
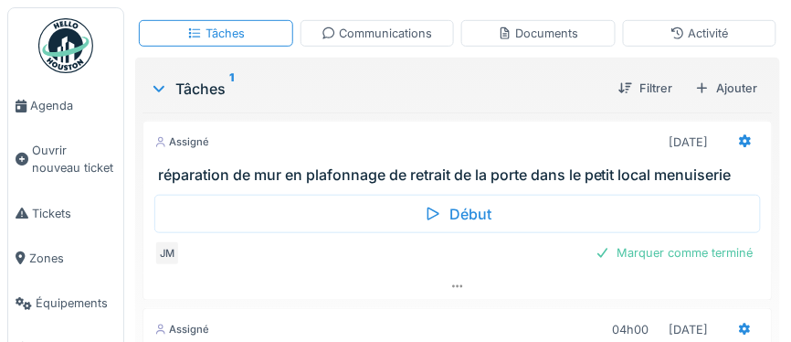
scroll to position [174, 0]
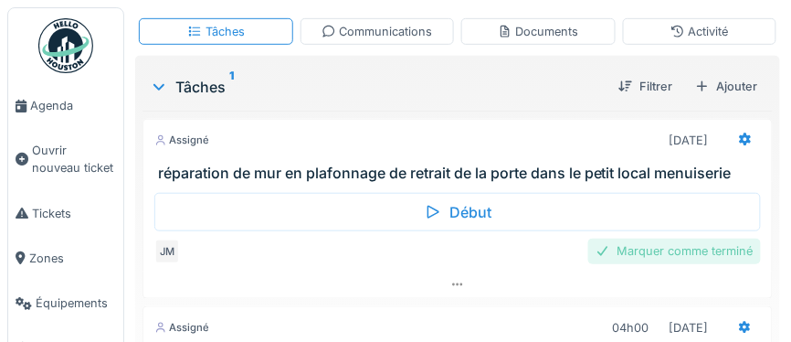
click at [675, 250] on div "Marquer comme terminé" at bounding box center [674, 250] width 173 height 25
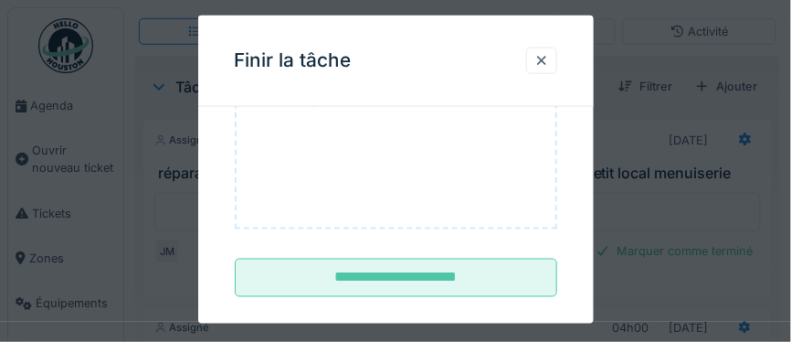
scroll to position [358, 0]
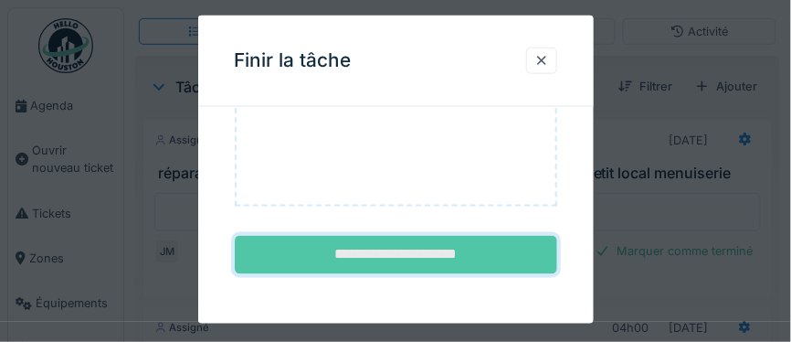
click at [388, 246] on input "**********" at bounding box center [396, 255] width 322 height 38
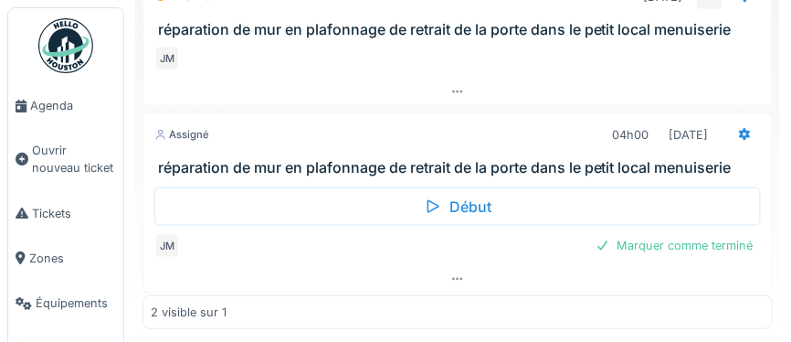
scroll to position [310, 0]
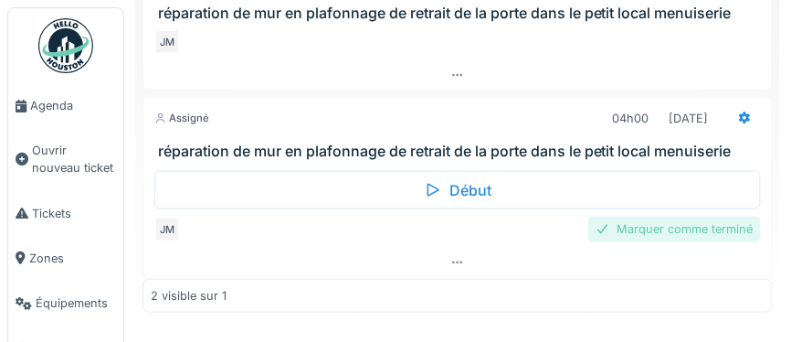
click at [656, 227] on div "Marquer comme terminé" at bounding box center [674, 228] width 173 height 25
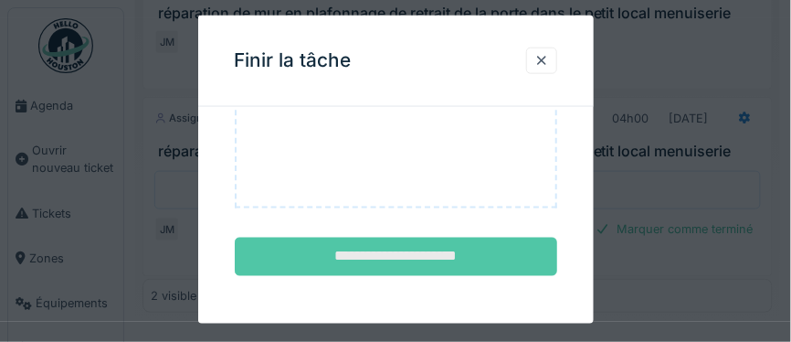
scroll to position [358, 0]
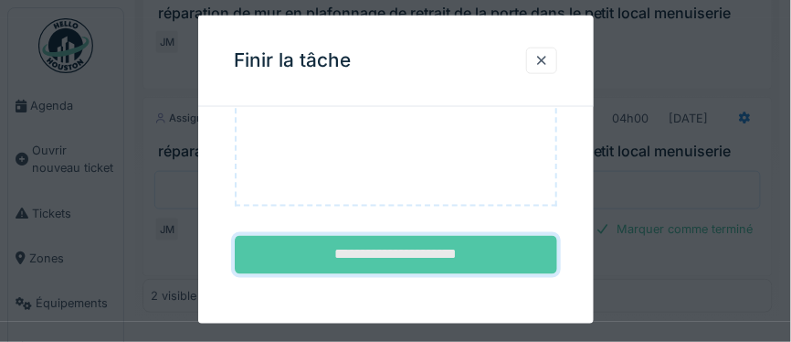
click at [422, 254] on input "**********" at bounding box center [396, 255] width 322 height 38
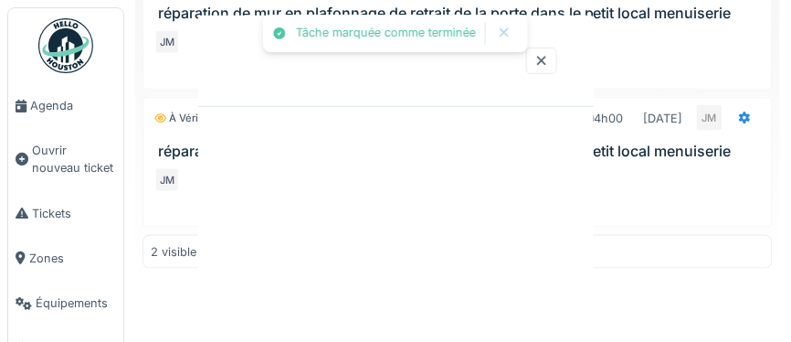
scroll to position [0, 0]
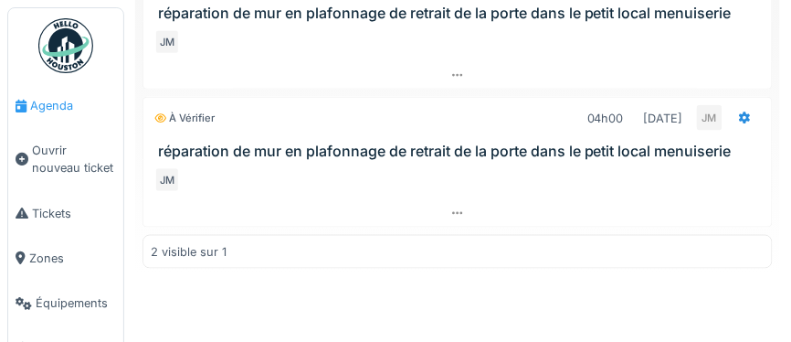
click at [55, 108] on span "Agenda" at bounding box center [73, 105] width 86 height 17
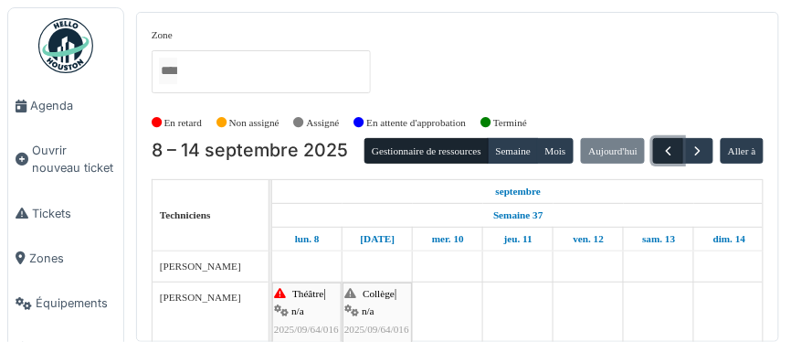
click at [667, 154] on span "button" at bounding box center [668, 151] width 16 height 16
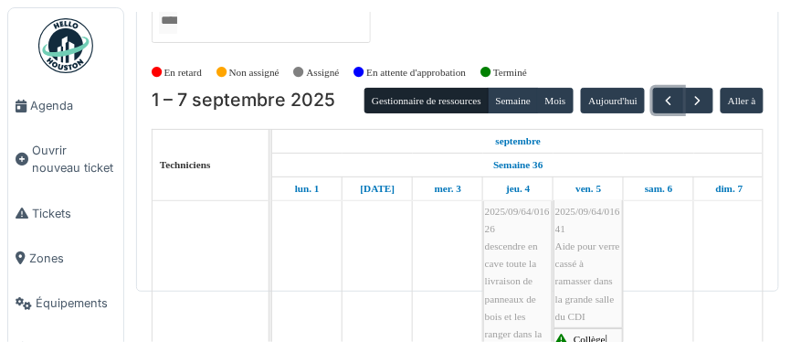
scroll to position [13, 0]
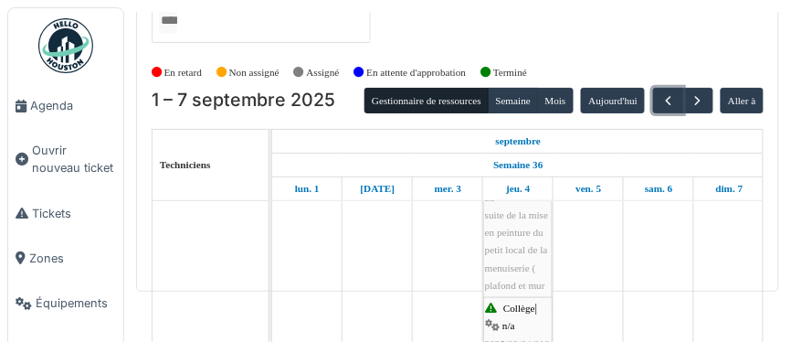
click at [518, 247] on span "suite de la mise en peinture du petit local de la menuiserie ( plafond et mur )" at bounding box center [516, 258] width 63 height 99
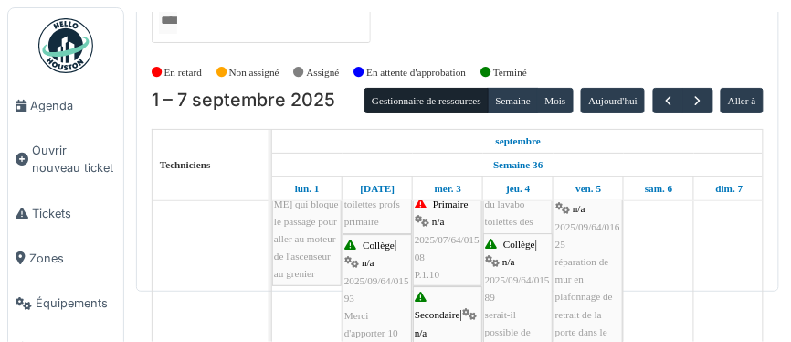
click at [446, 254] on div "Primaire | n/a 2025/07/64/01508 P.1.10" at bounding box center [448, 239] width 66 height 88
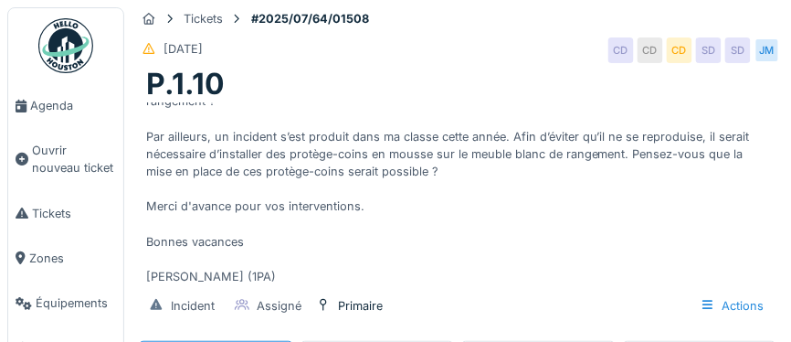
click at [65, 47] on img at bounding box center [65, 45] width 55 height 55
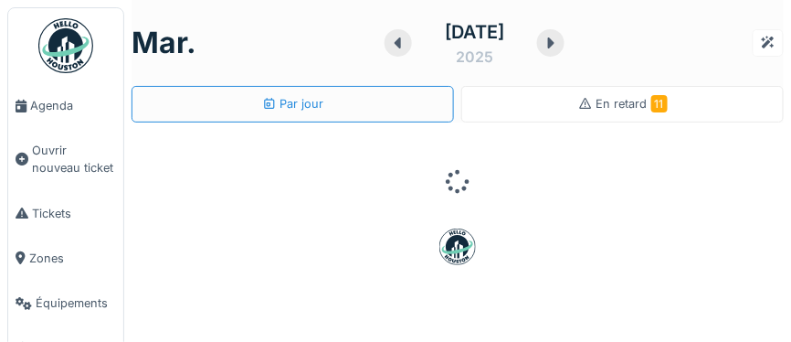
click at [651, 100] on span "11" at bounding box center [659, 103] width 16 height 17
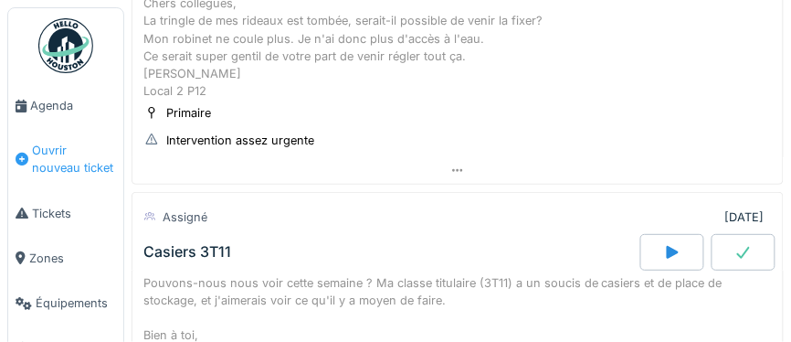
scroll to position [2398, 0]
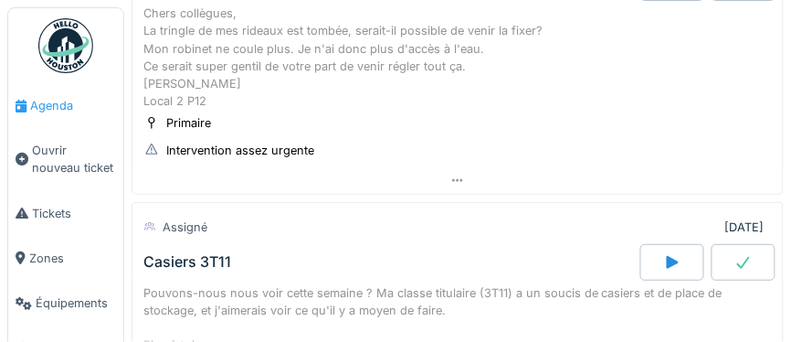
click at [48, 108] on span "Agenda" at bounding box center [73, 105] width 86 height 17
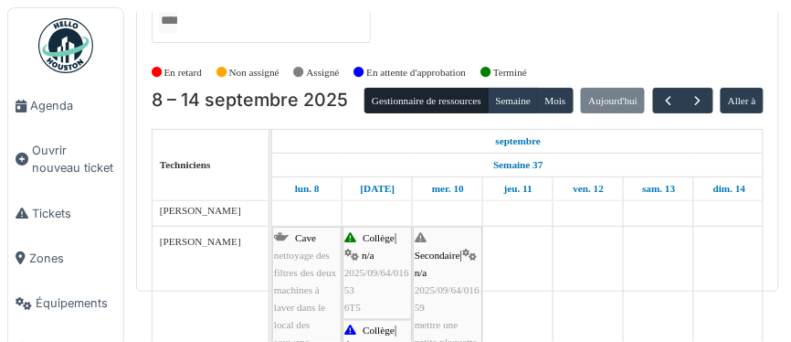
scroll to position [523, 0]
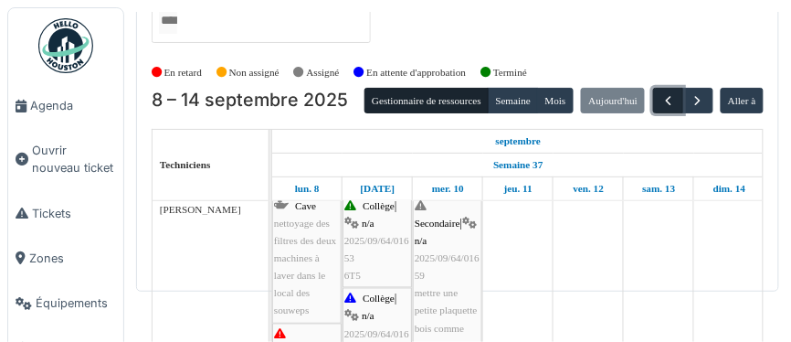
click at [670, 101] on span "button" at bounding box center [668, 101] width 16 height 16
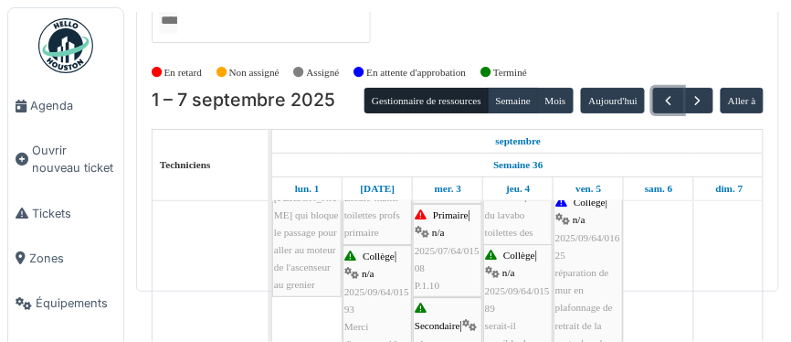
click at [437, 269] on div "Primaire | n/a 2025/07/64/01508 P.1.10" at bounding box center [448, 250] width 66 height 88
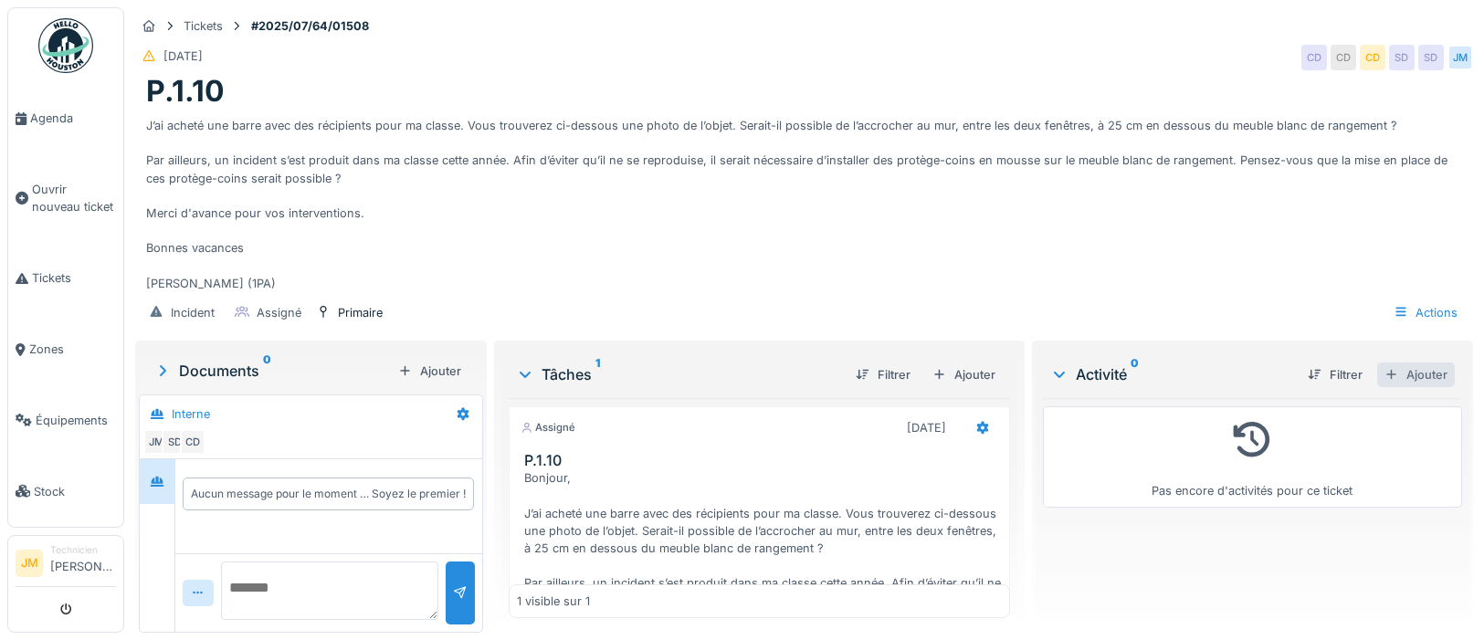
click at [790, 341] on div "Ajouter" at bounding box center [1417, 375] width 78 height 25
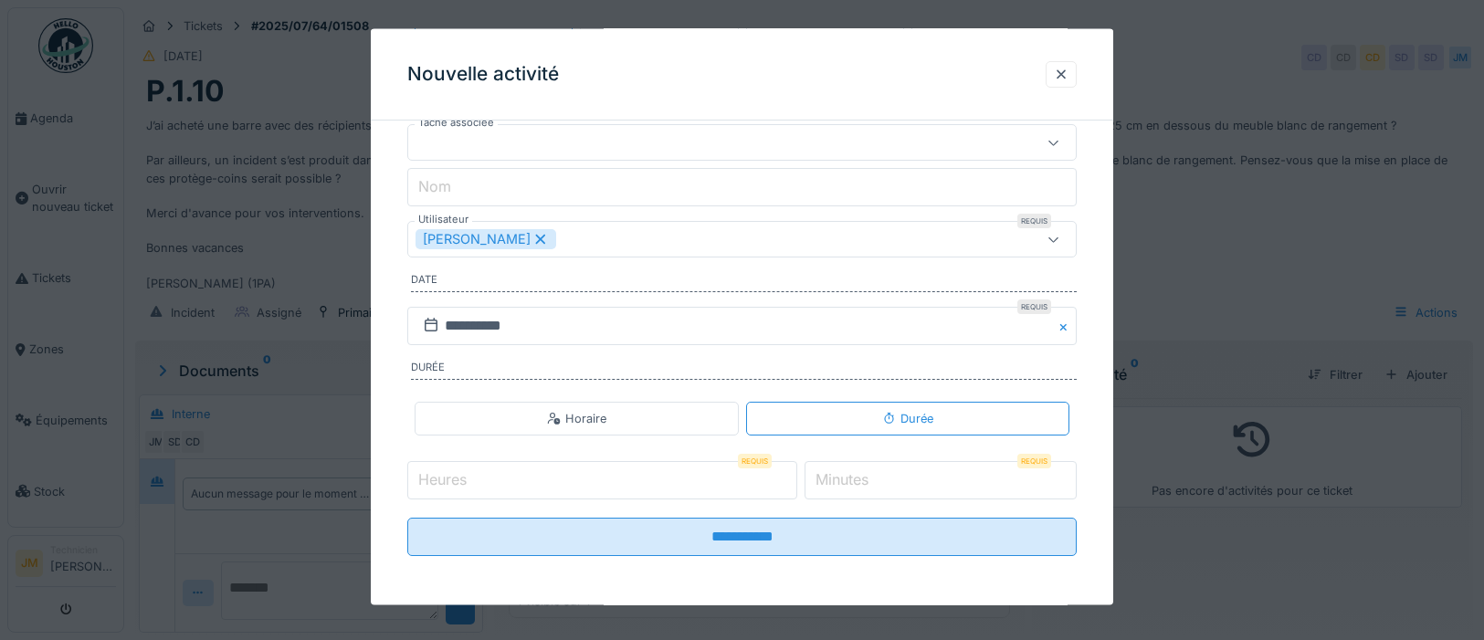
scroll to position [141, 0]
click at [530, 341] on input "Heures" at bounding box center [602, 478] width 390 height 38
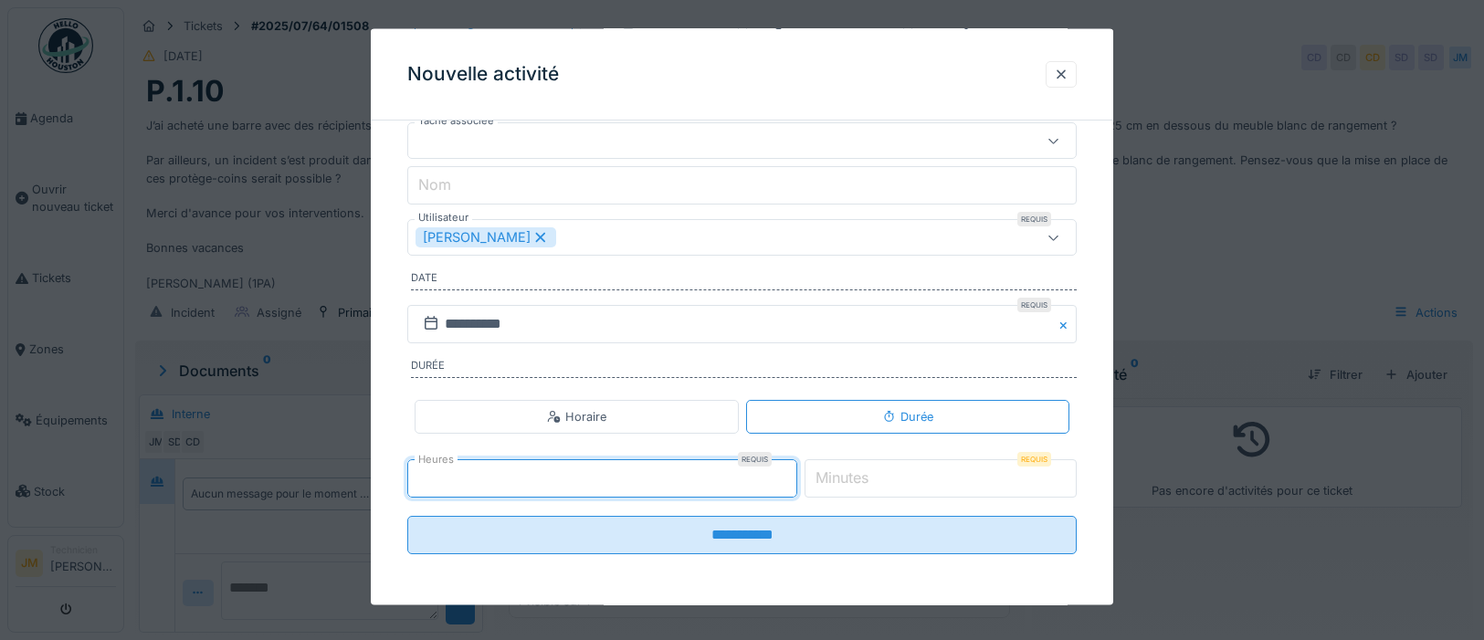
type input "*"
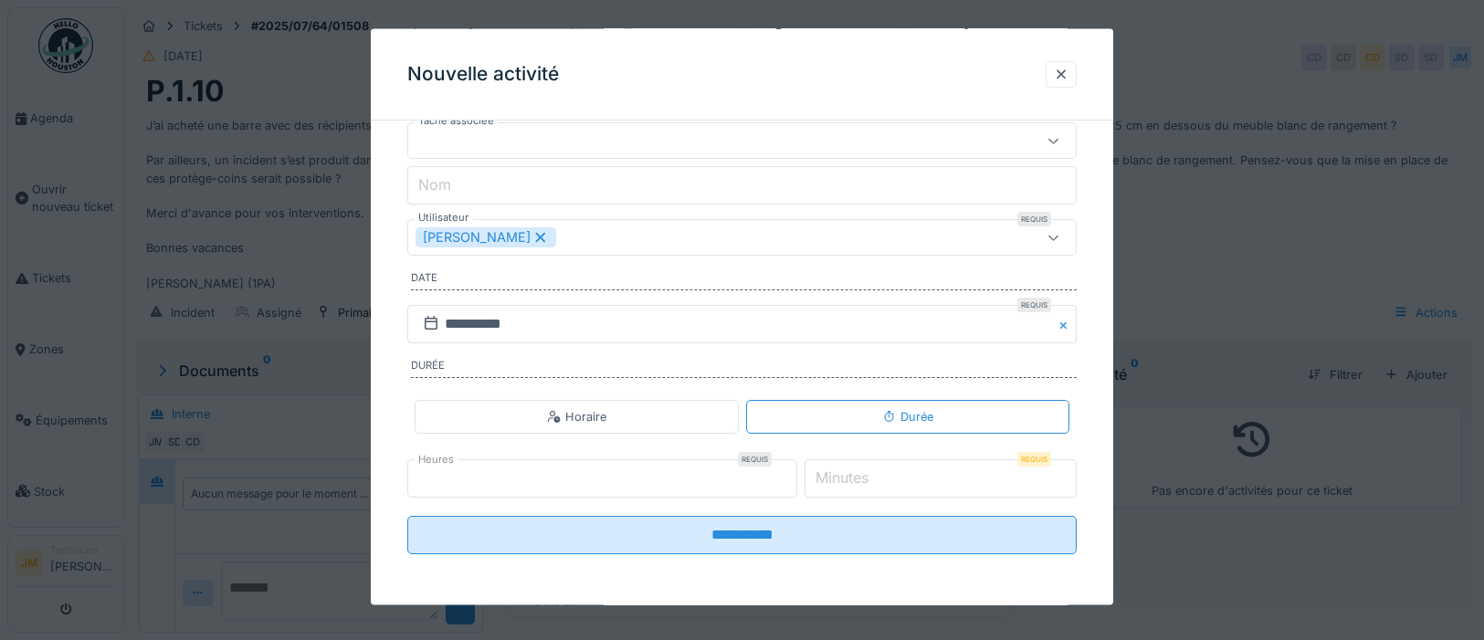
click at [790, 341] on input "*" at bounding box center [941, 478] width 272 height 38
type input "*"
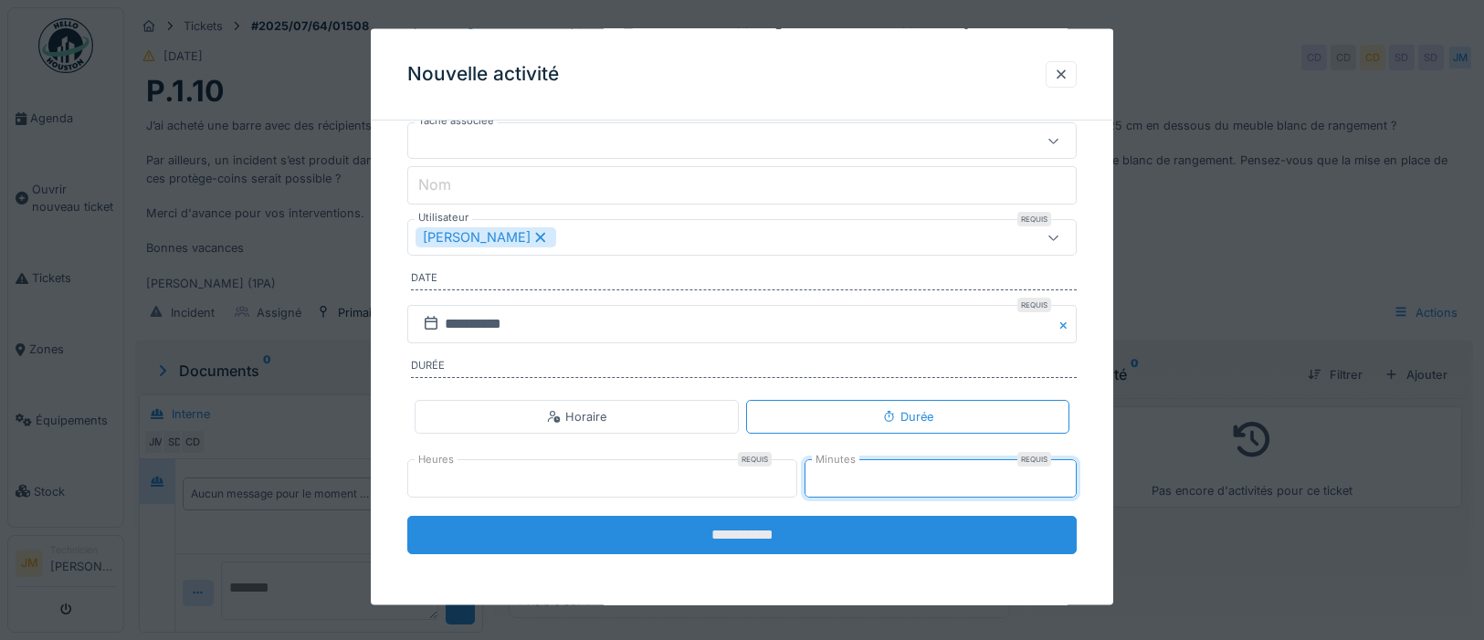
type input "**"
click at [758, 341] on input "**********" at bounding box center [742, 535] width 670 height 38
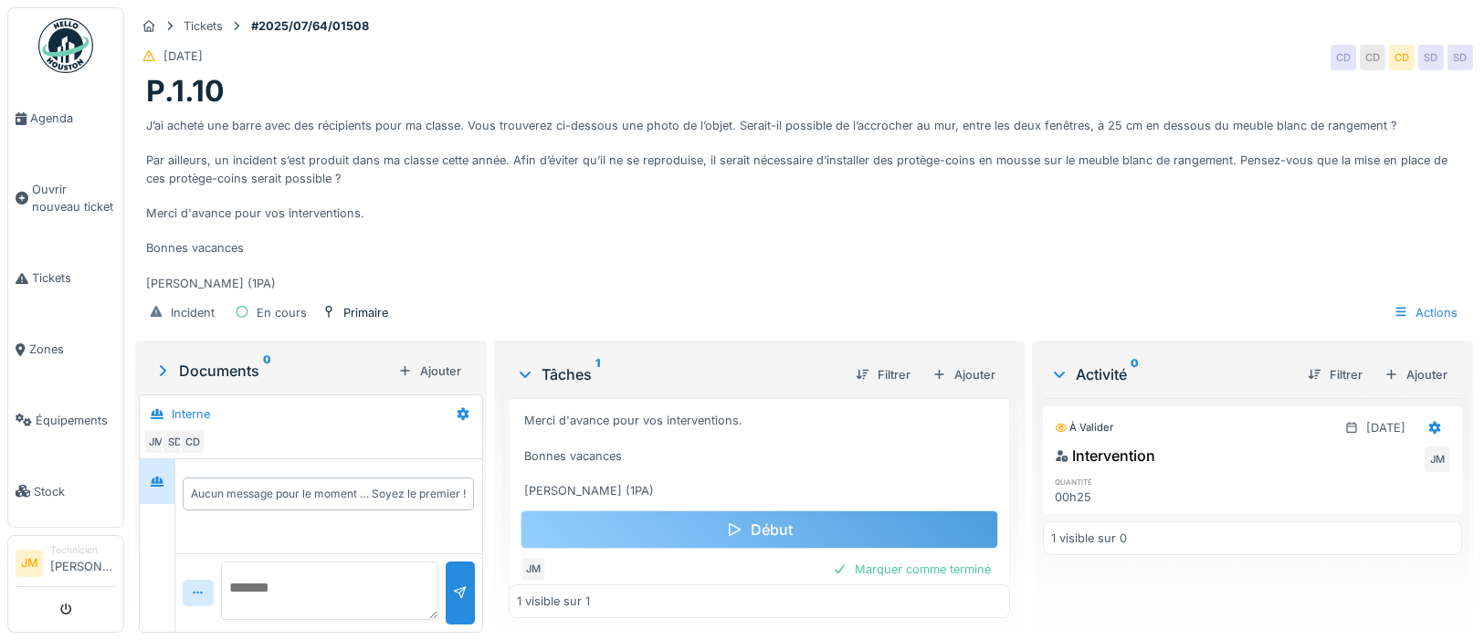
scroll to position [290, 0]
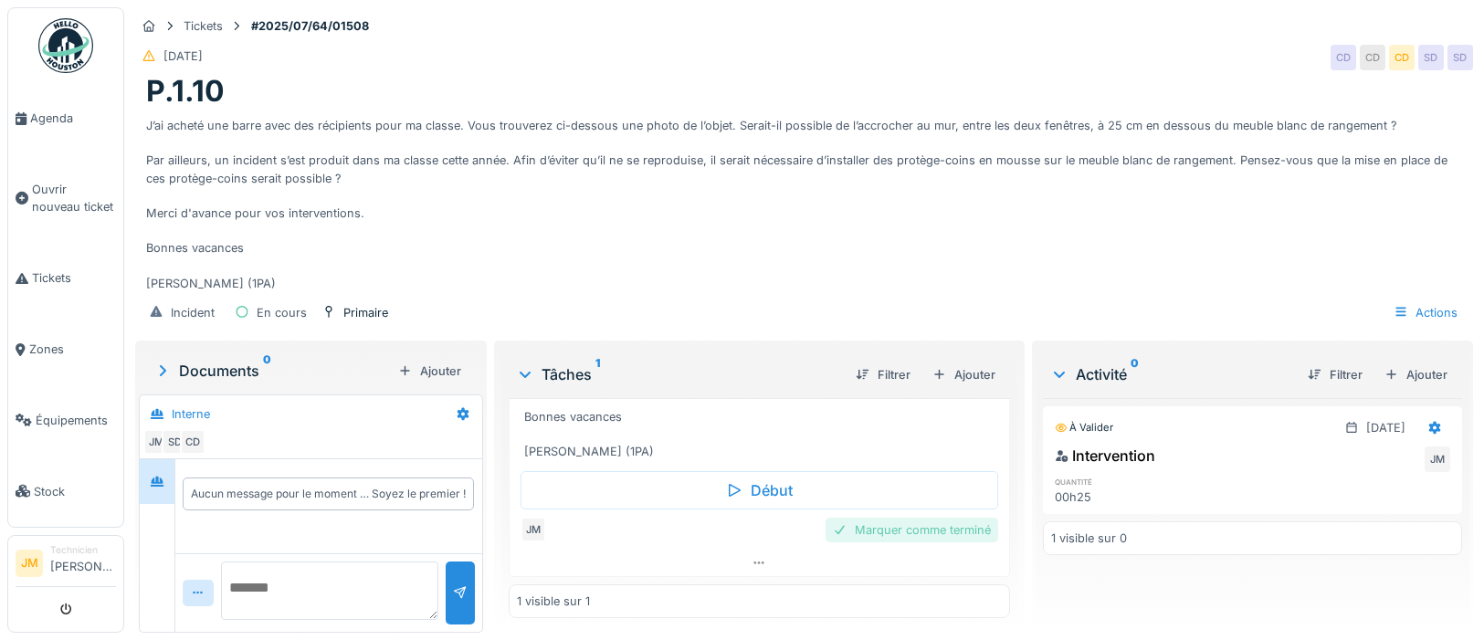
click at [790, 341] on div "Marquer comme terminé" at bounding box center [912, 530] width 173 height 25
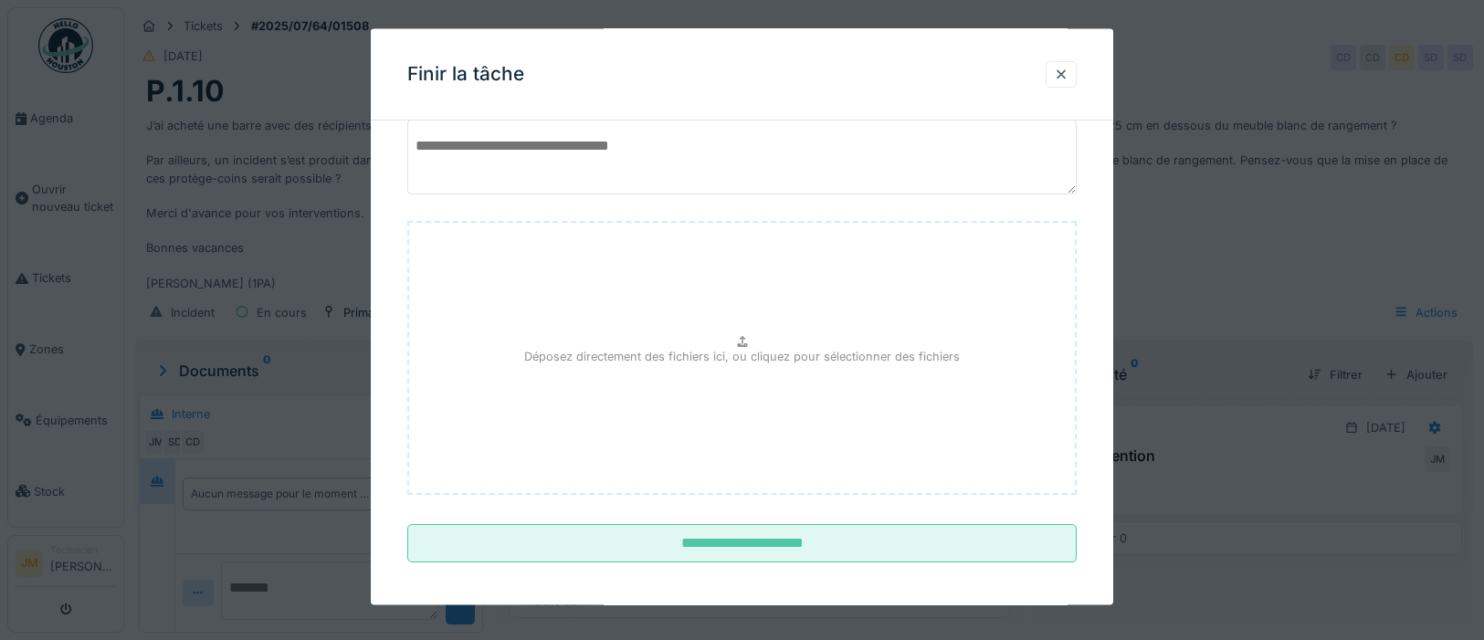
scroll to position [92, 0]
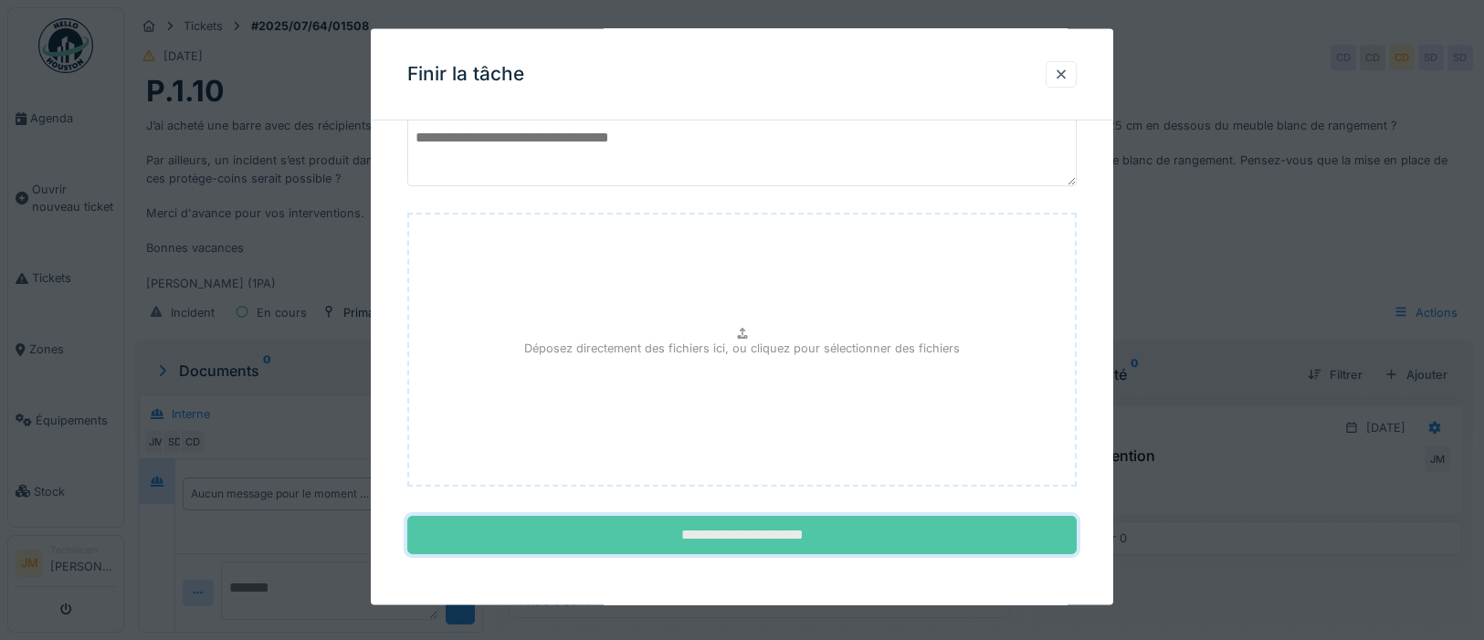
click at [790, 341] on input "**********" at bounding box center [742, 535] width 670 height 38
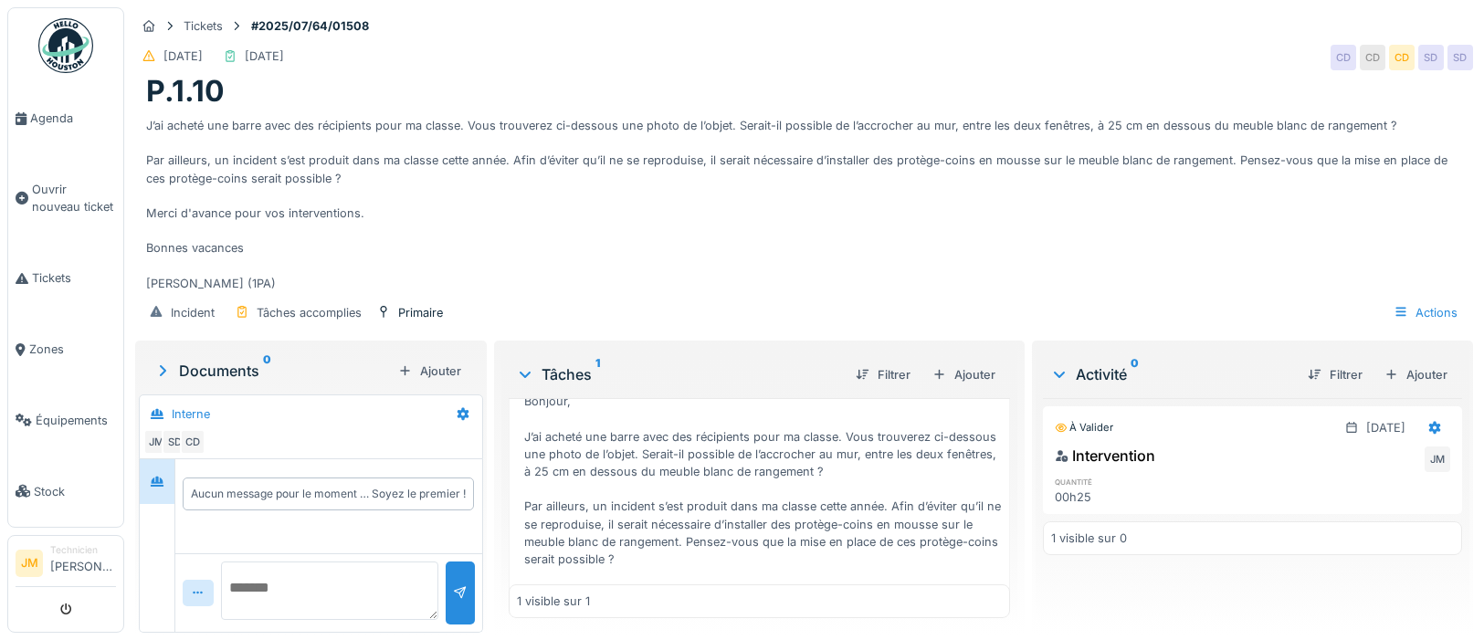
scroll to position [241, 0]
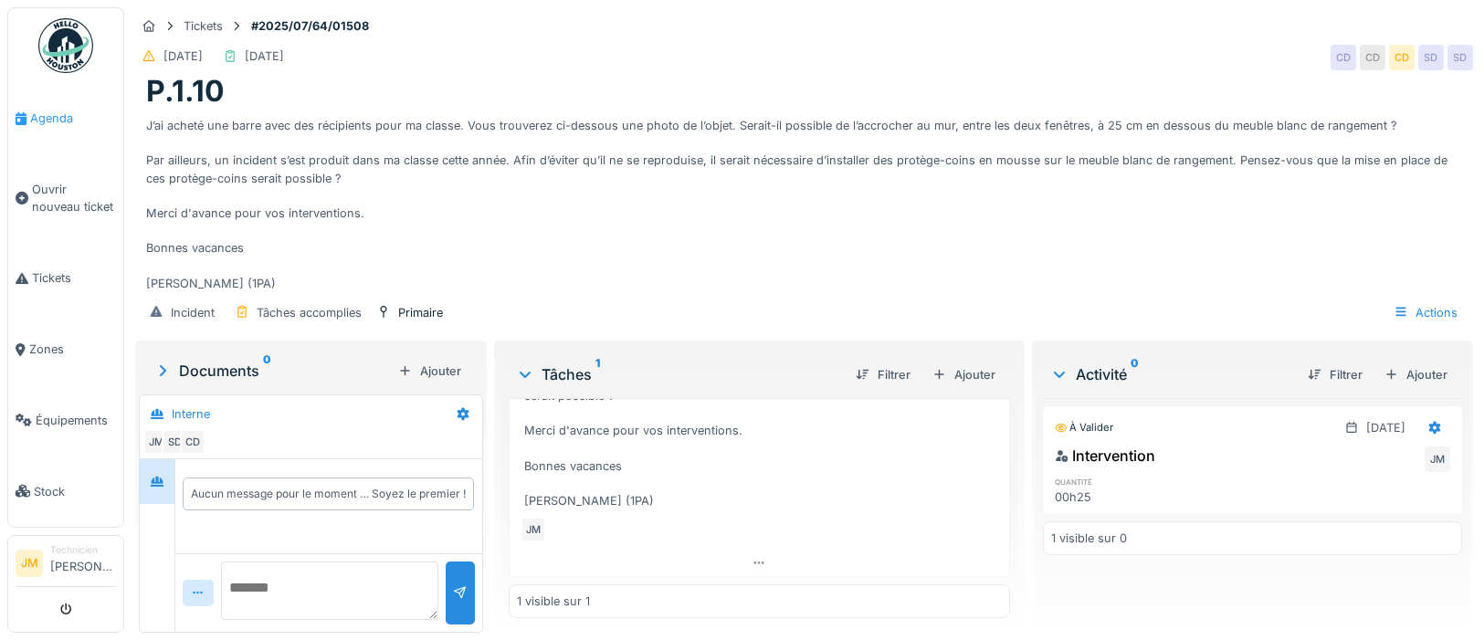
click at [51, 117] on span "Agenda" at bounding box center [73, 118] width 86 height 17
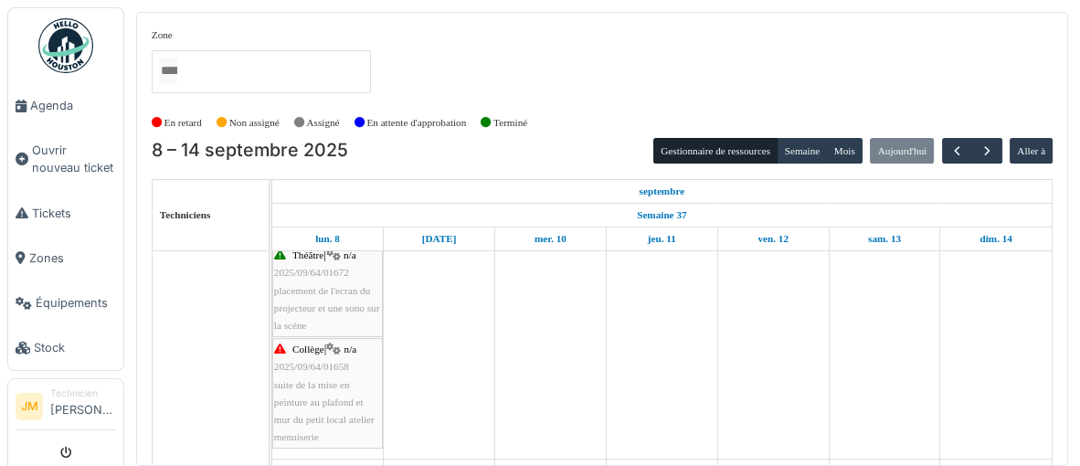
scroll to position [125, 0]
click at [963, 157] on span "button" at bounding box center [957, 151] width 16 height 16
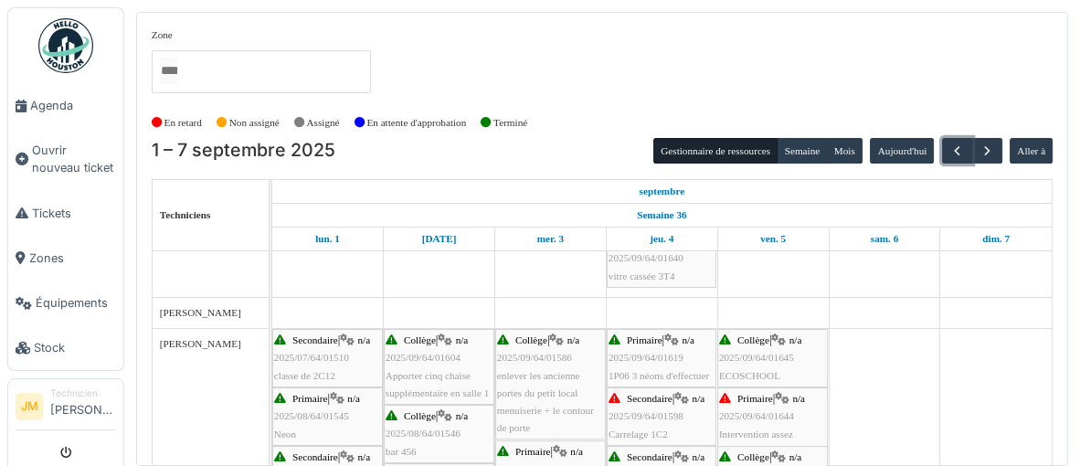
scroll to position [0, 0]
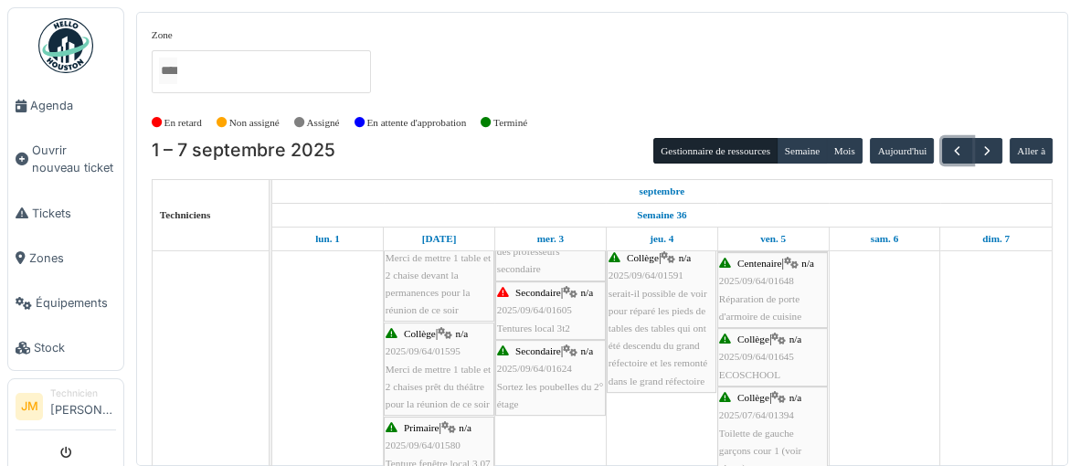
click at [529, 322] on span "Tentures local 3t2" at bounding box center [533, 327] width 73 height 11
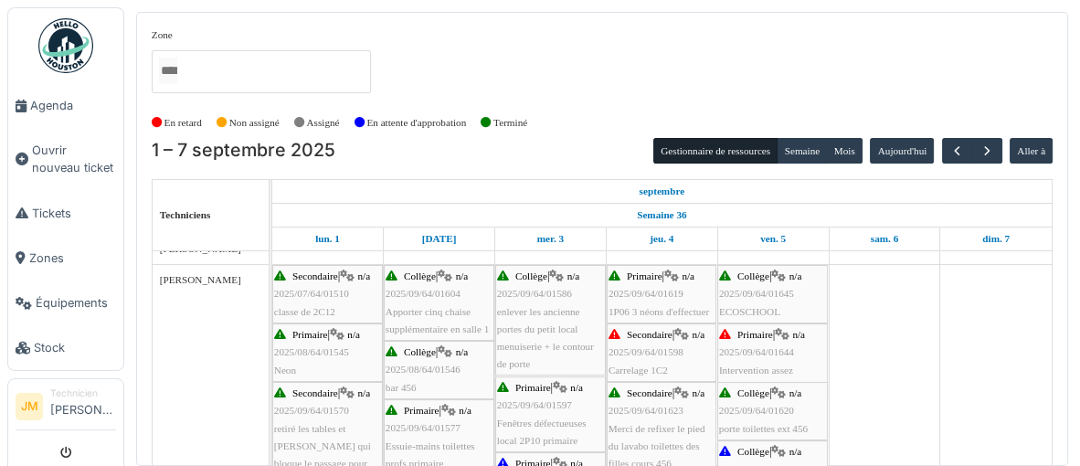
click at [769, 357] on div "Primaire | n/a 2025/09/64/01644 Intervention assez urgente" at bounding box center [772, 361] width 107 height 70
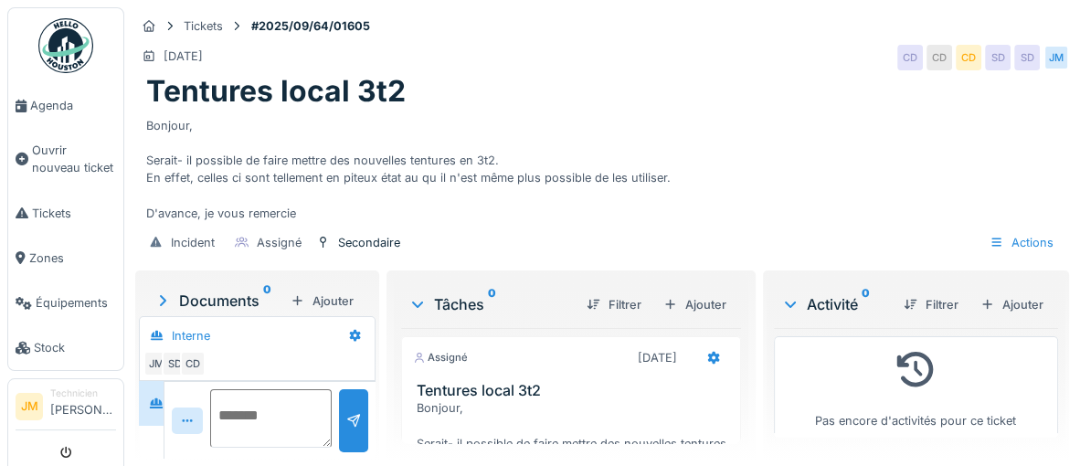
scroll to position [70, 0]
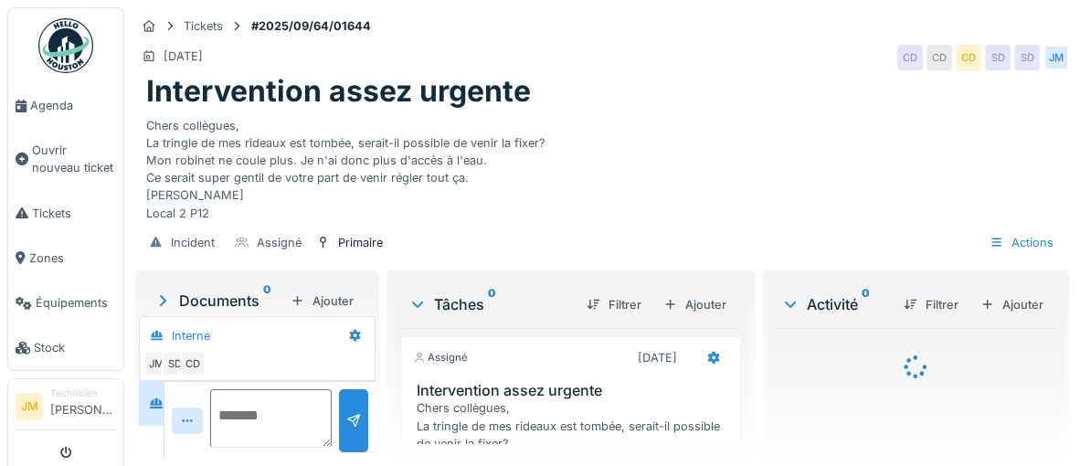
scroll to position [70, 0]
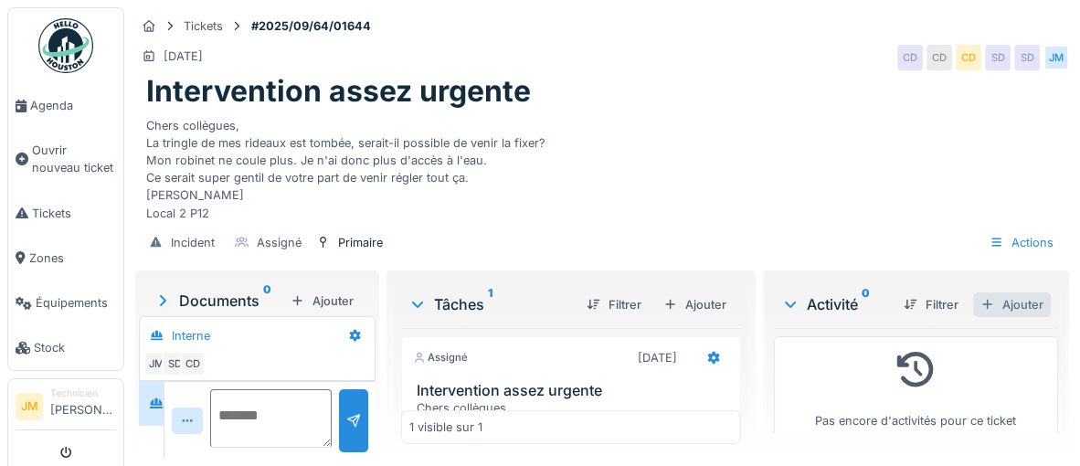
click at [1017, 317] on div "Ajouter" at bounding box center [1012, 304] width 78 height 25
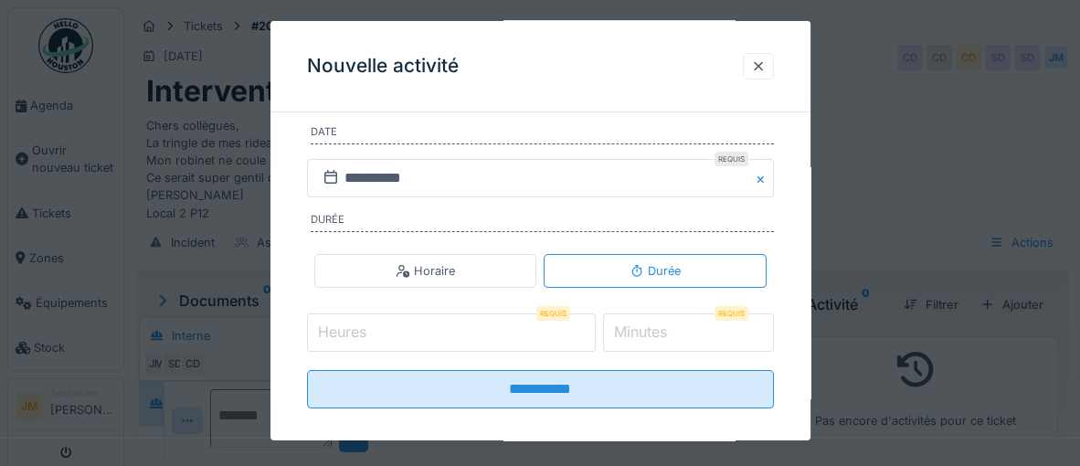
scroll to position [328, 0]
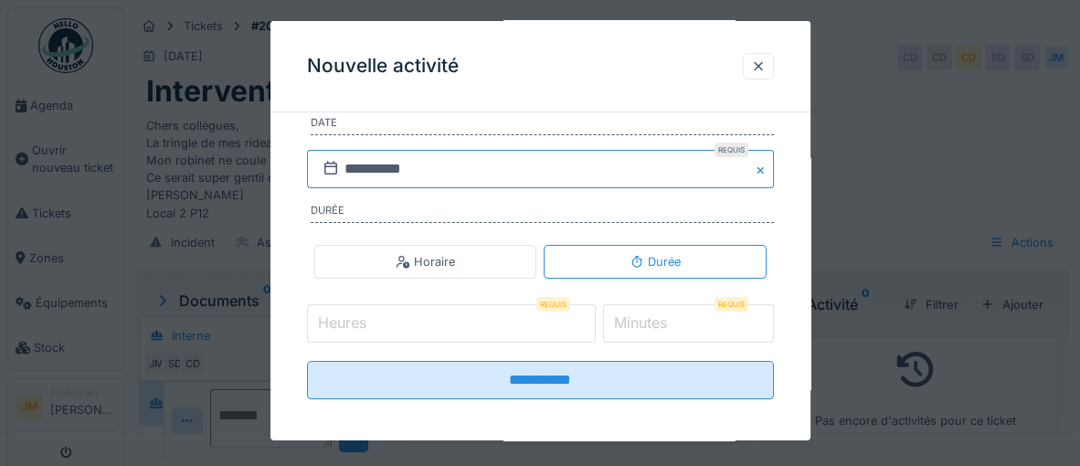
click at [388, 173] on input "**********" at bounding box center [540, 169] width 467 height 38
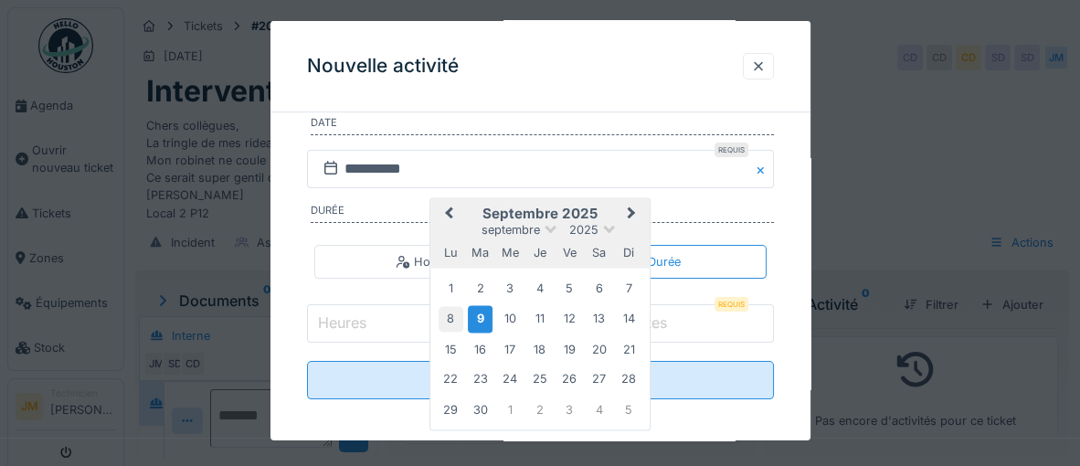
click at [444, 321] on div "8" at bounding box center [450, 319] width 25 height 25
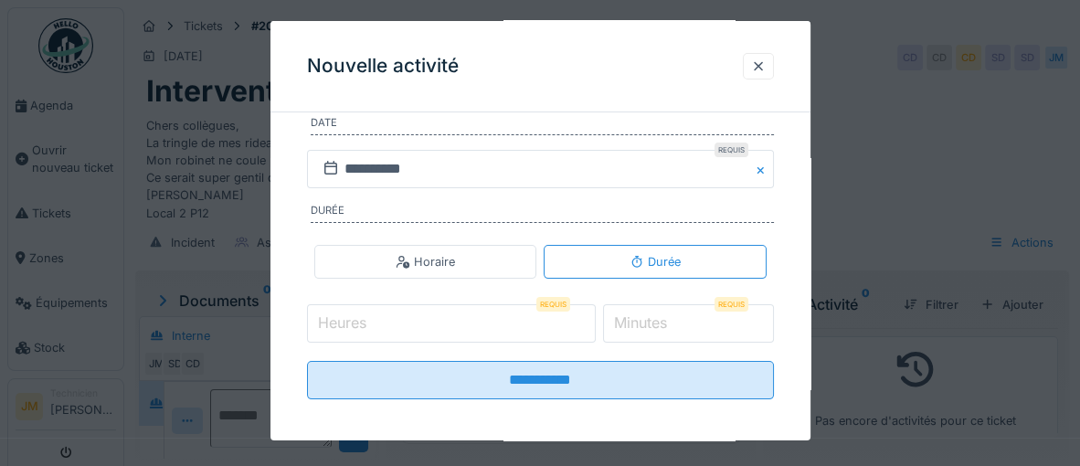
click at [379, 321] on input "Heures" at bounding box center [451, 323] width 289 height 38
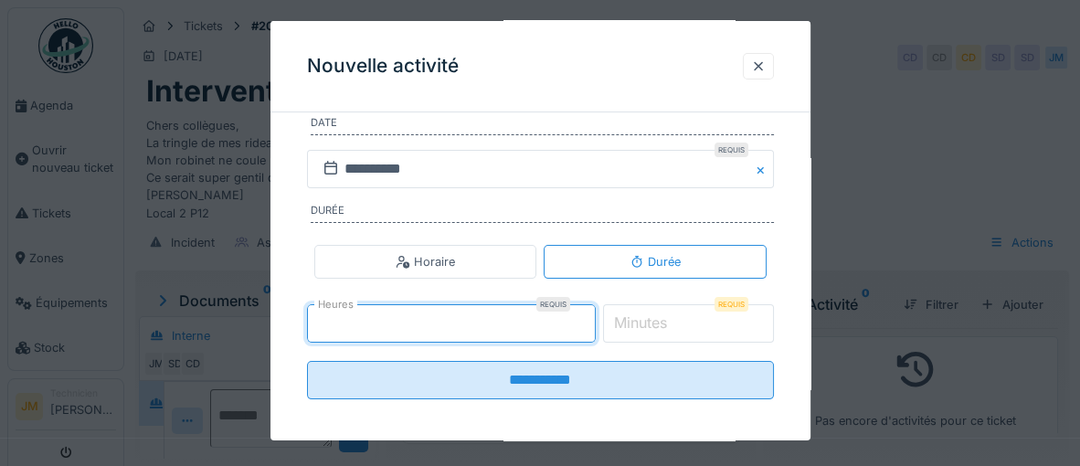
type input "*"
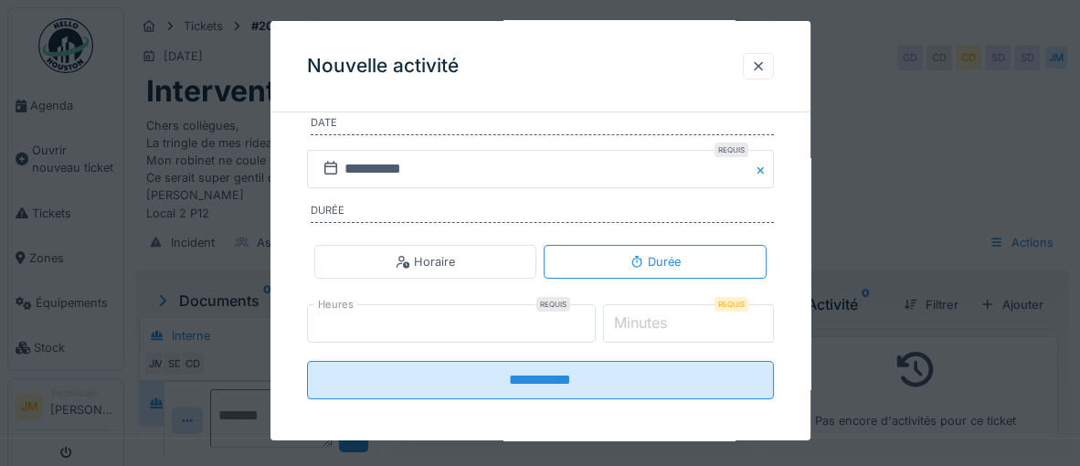
click at [657, 333] on input "*" at bounding box center [688, 323] width 171 height 38
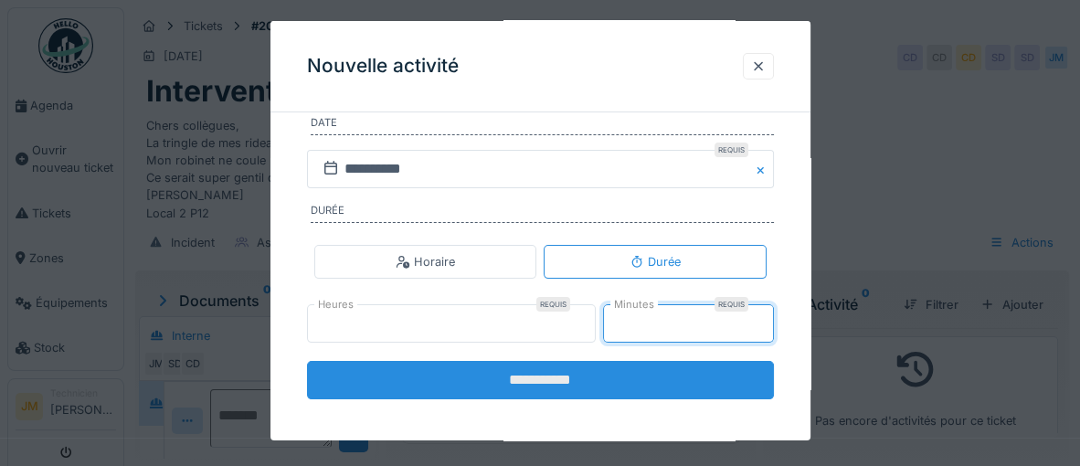
type input "**"
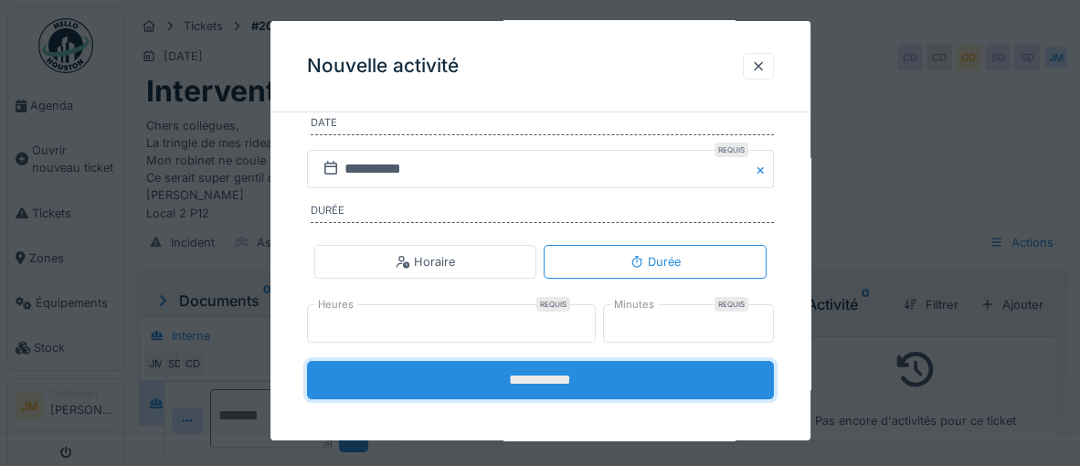
click at [575, 394] on input "**********" at bounding box center [540, 380] width 467 height 38
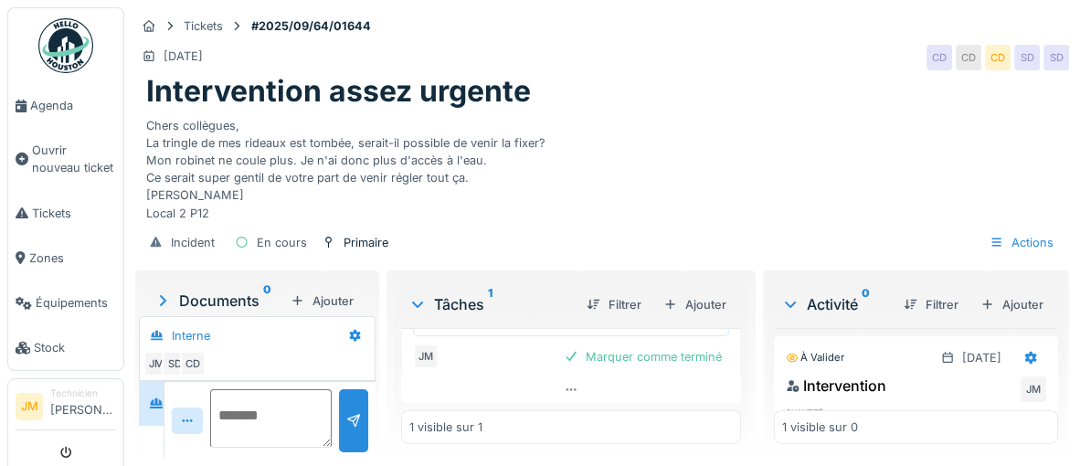
scroll to position [273, 0]
click at [642, 369] on div "Marquer comme terminé" at bounding box center [642, 356] width 173 height 25
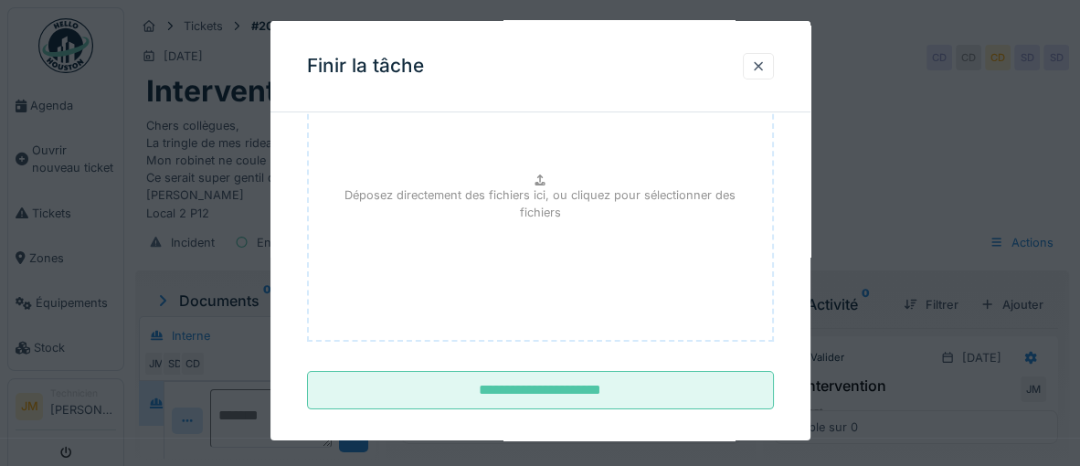
scroll to position [247, 0]
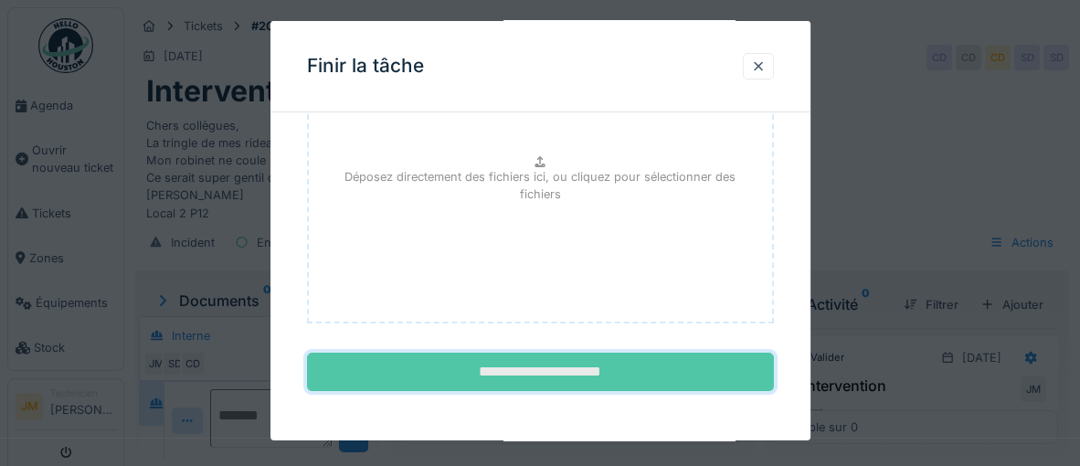
click at [593, 372] on input "**********" at bounding box center [540, 372] width 467 height 38
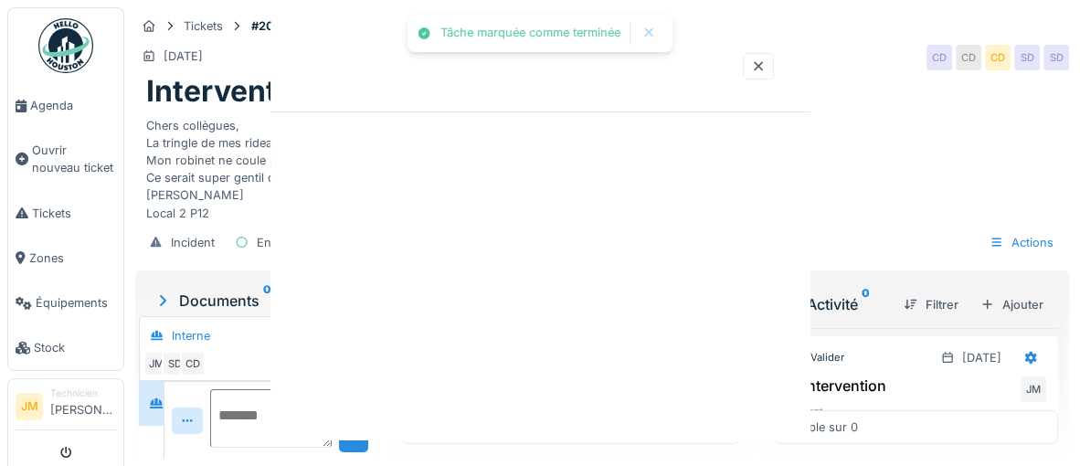
scroll to position [0, 0]
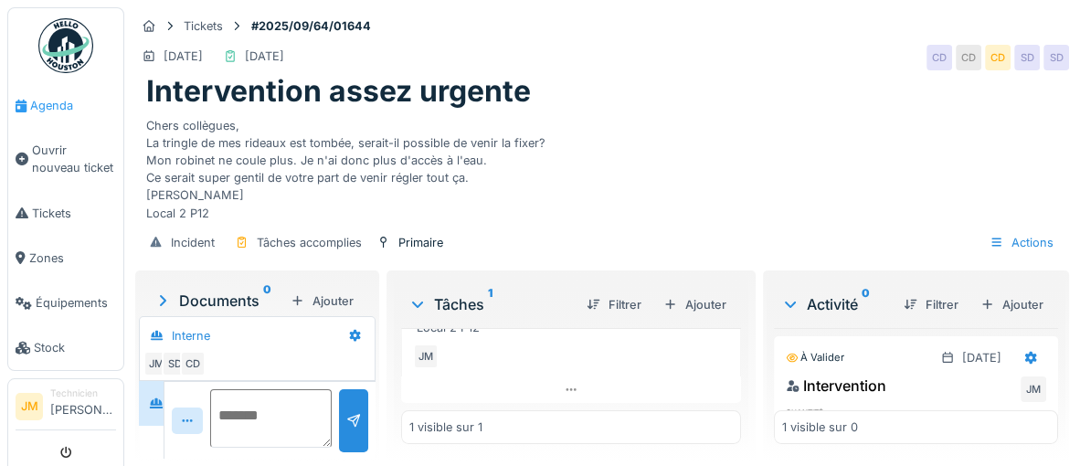
click at [48, 100] on span "Agenda" at bounding box center [73, 105] width 86 height 17
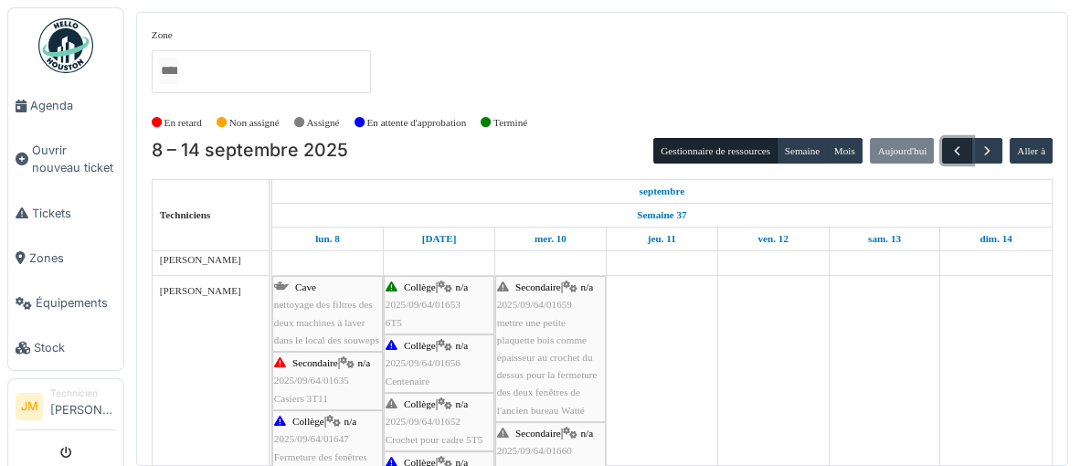
click at [954, 153] on span "button" at bounding box center [957, 151] width 16 height 16
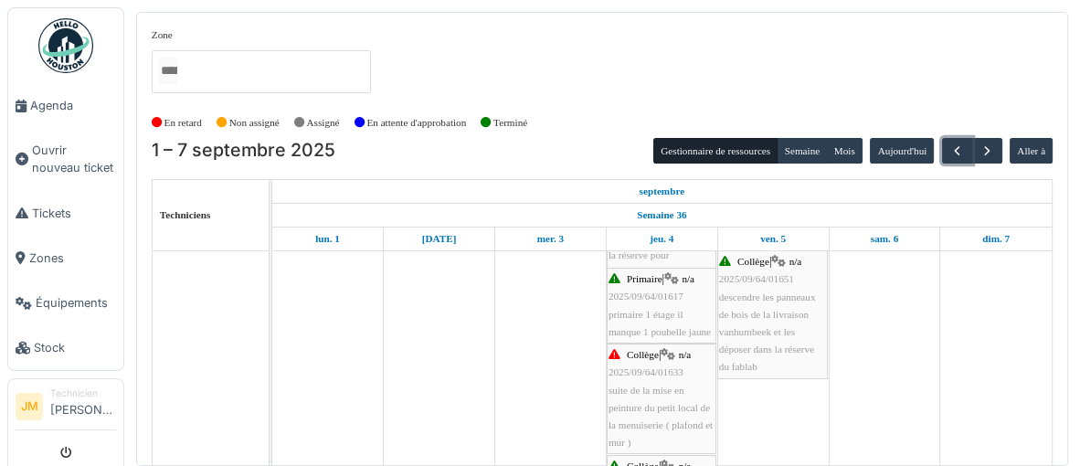
scroll to position [136, 0]
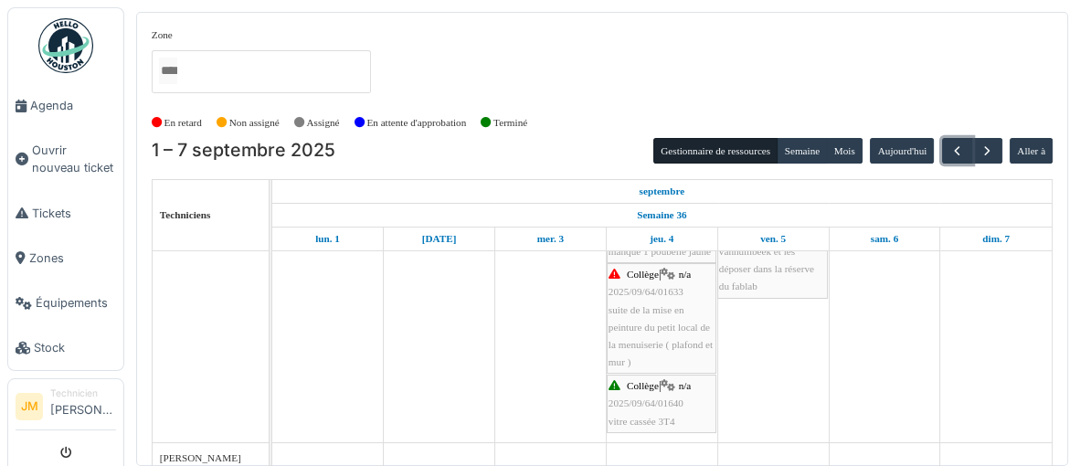
click at [652, 349] on div "Collège | n/a 2025/09/64/01633 suite de la mise en peinture du petit local de l…" at bounding box center [661, 318] width 106 height 105
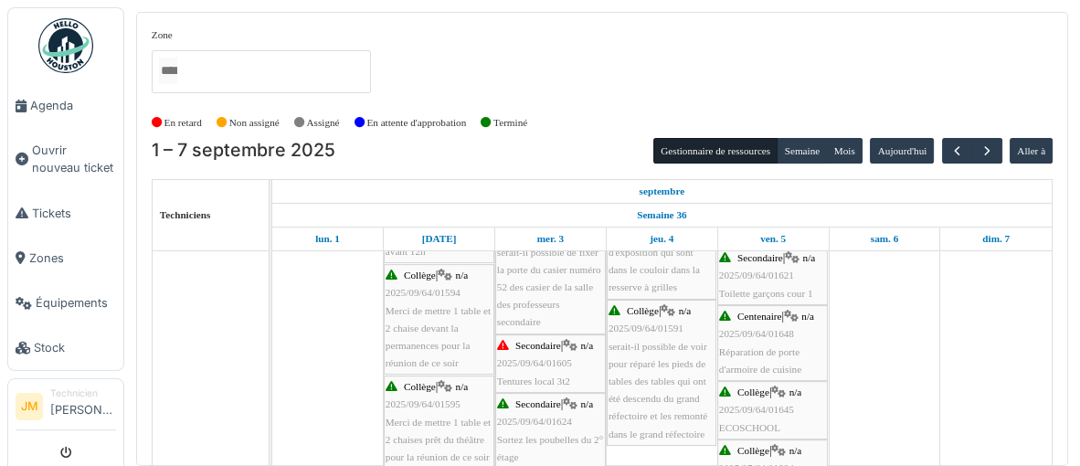
click at [552, 357] on span "2025/09/64/01605" at bounding box center [534, 362] width 75 height 11
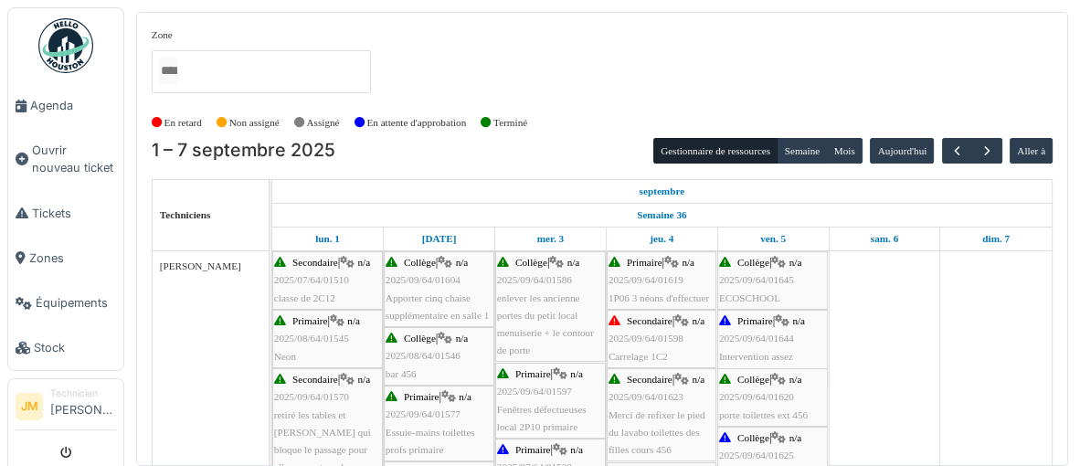
click at [659, 351] on span "Carrelage 1C2" at bounding box center [637, 356] width 59 height 11
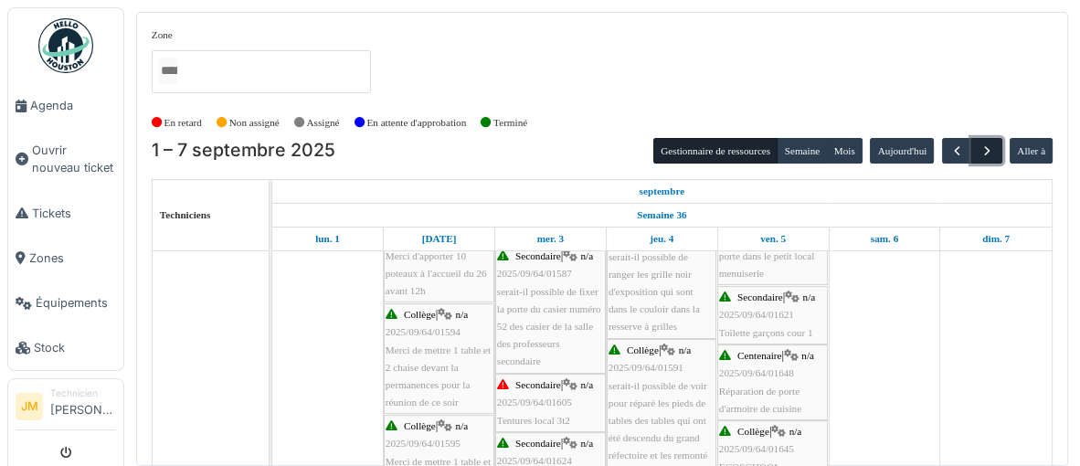
click at [984, 149] on span "button" at bounding box center [986, 151] width 16 height 16
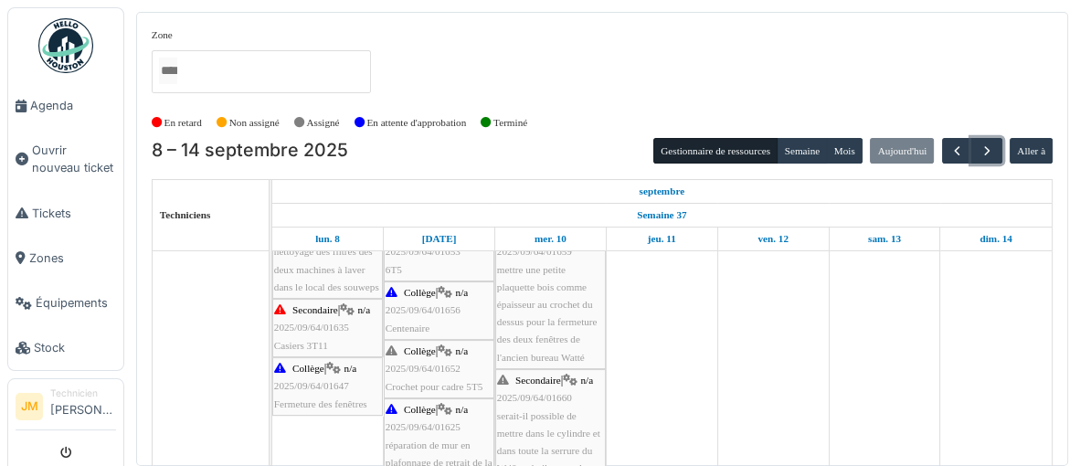
click at [312, 340] on span "Casiers 3T11" at bounding box center [301, 345] width 54 height 11
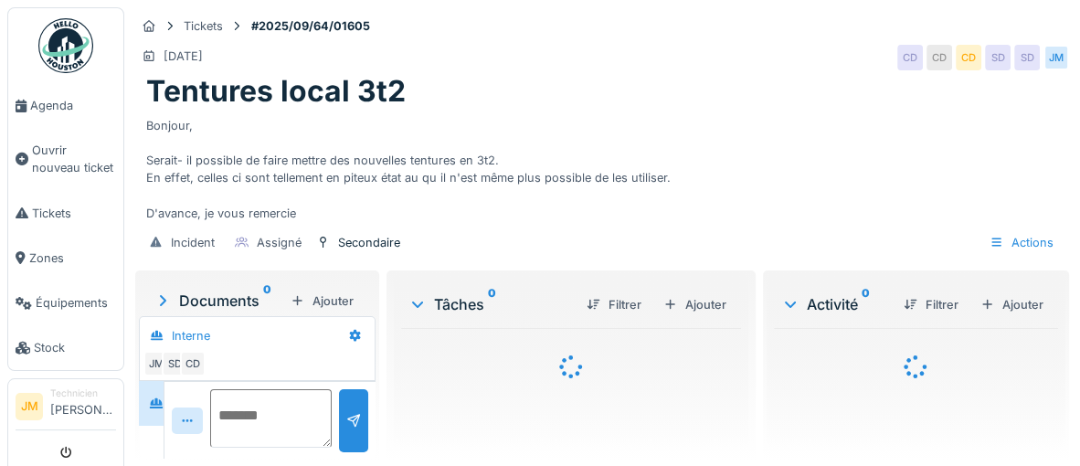
scroll to position [70, 0]
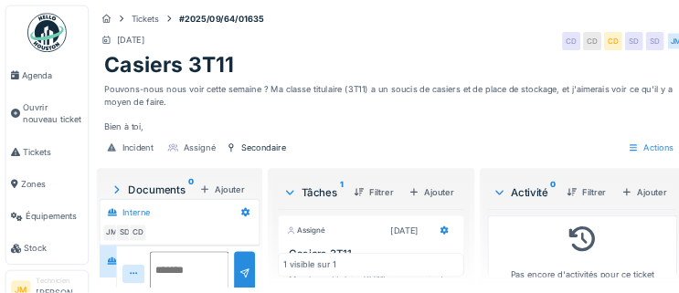
scroll to position [23, 0]
